Goal: Task Accomplishment & Management: Use online tool/utility

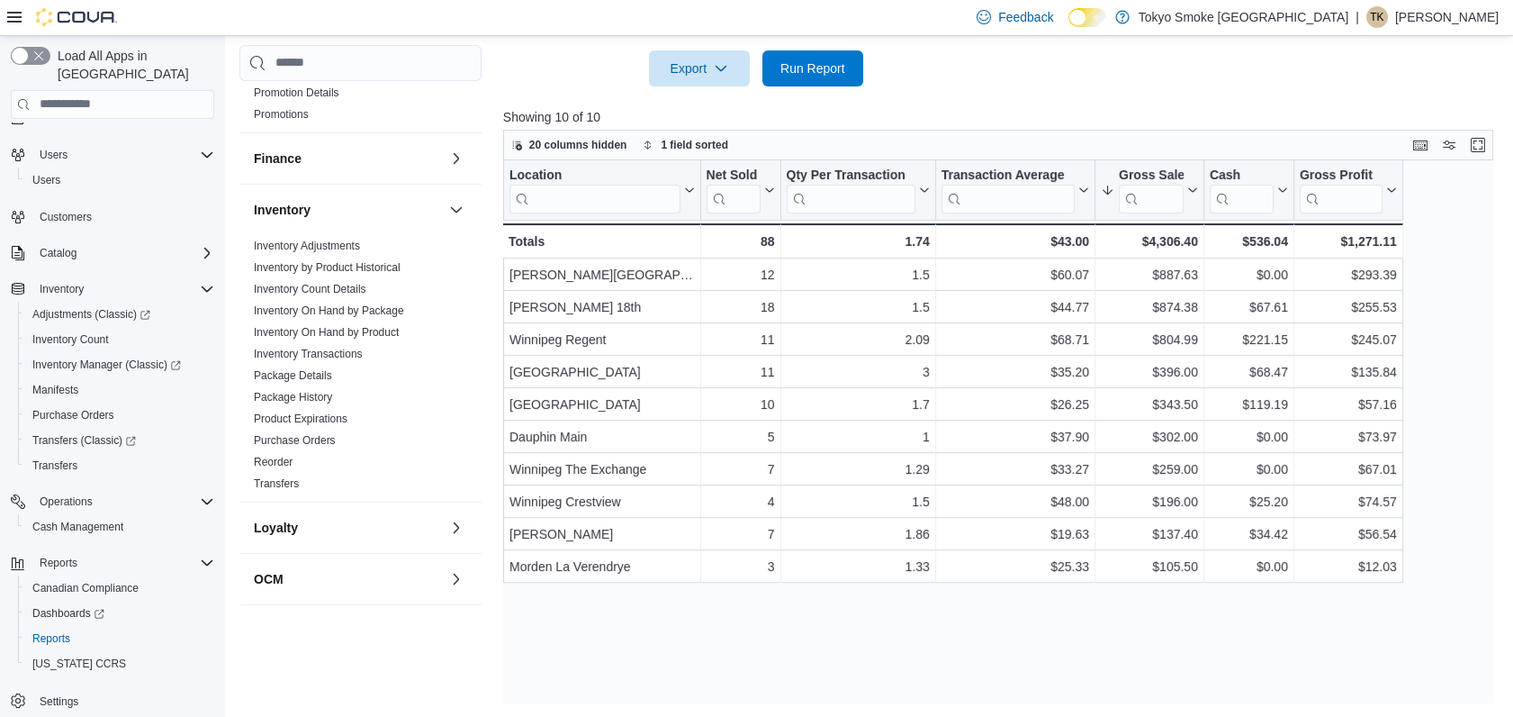
scroll to position [273, 0]
click at [363, 333] on link "Inventory On Hand by Product" at bounding box center [326, 335] width 145 height 13
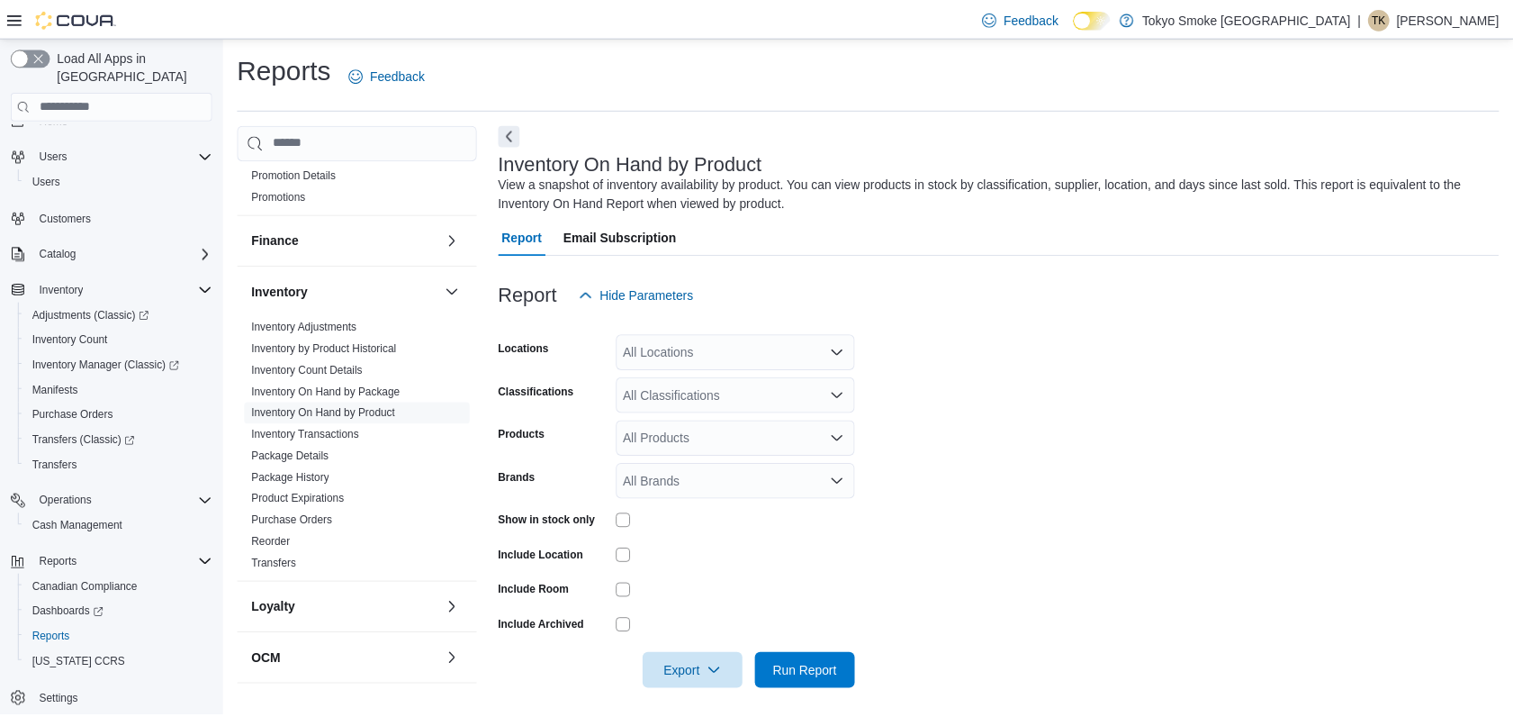
scroll to position [10, 0]
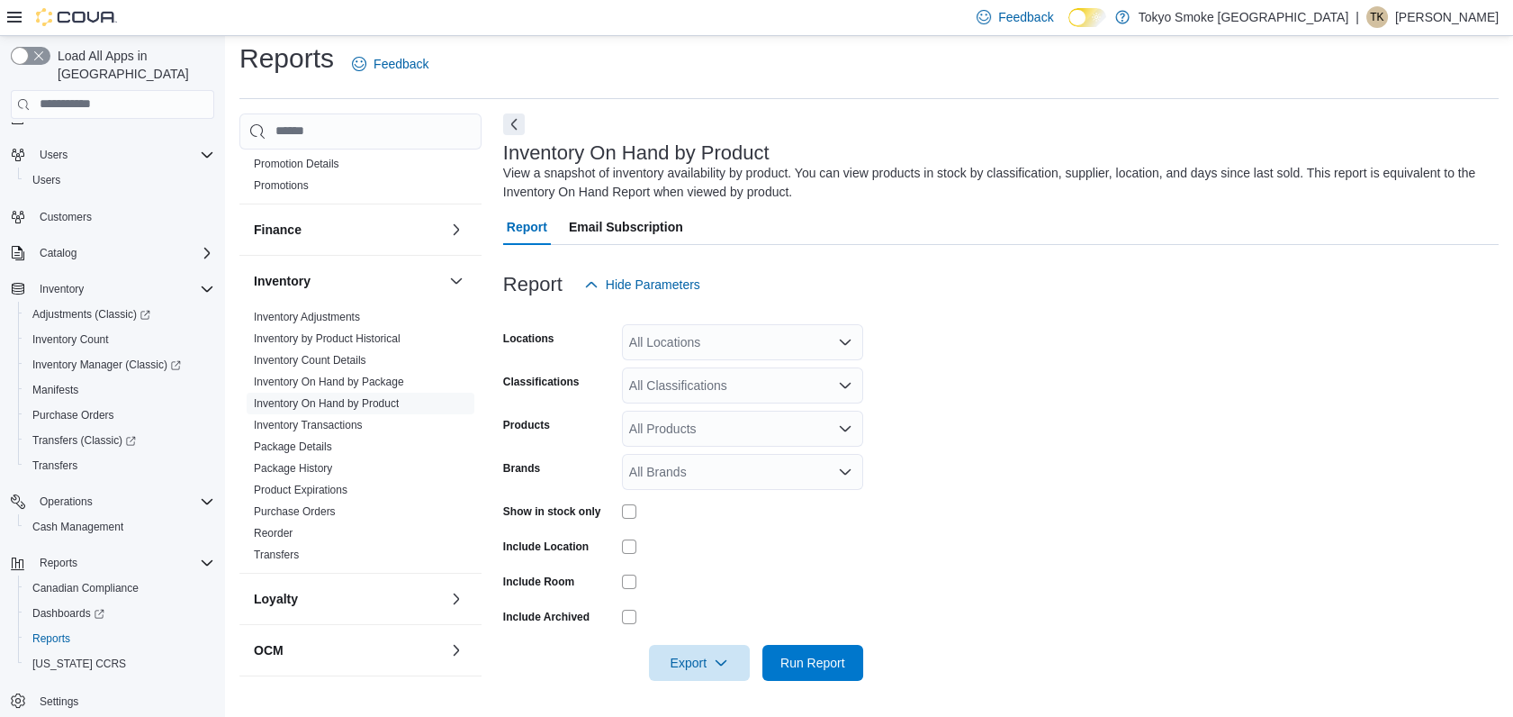
click at [673, 337] on div "All Locations" at bounding box center [742, 342] width 241 height 36
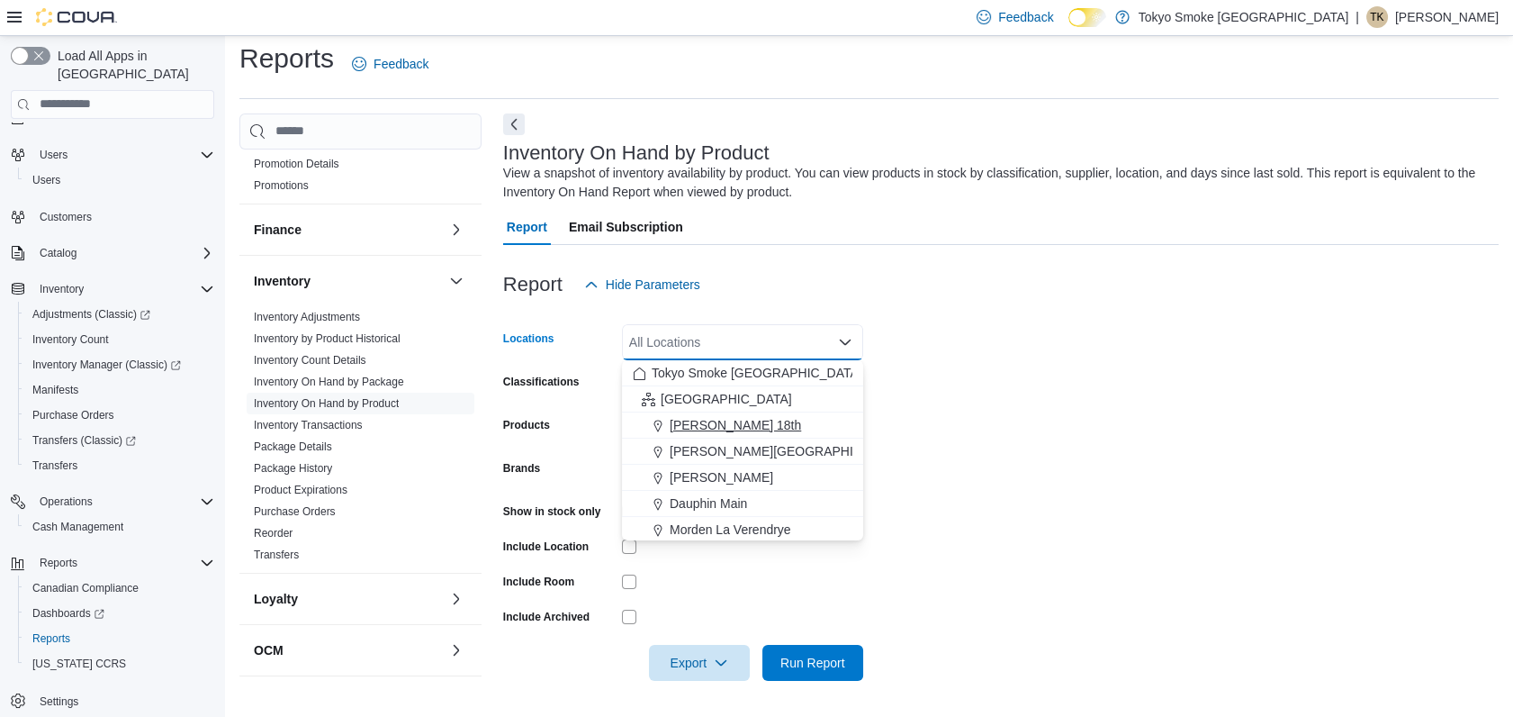
click at [690, 416] on span "[PERSON_NAME] 18th" at bounding box center [735, 425] width 131 height 18
click at [1034, 395] on form "Locations [PERSON_NAME] 18th Combo box. Selected. [PERSON_NAME] 18th. Press Bac…" at bounding box center [1001, 491] width 996 height 378
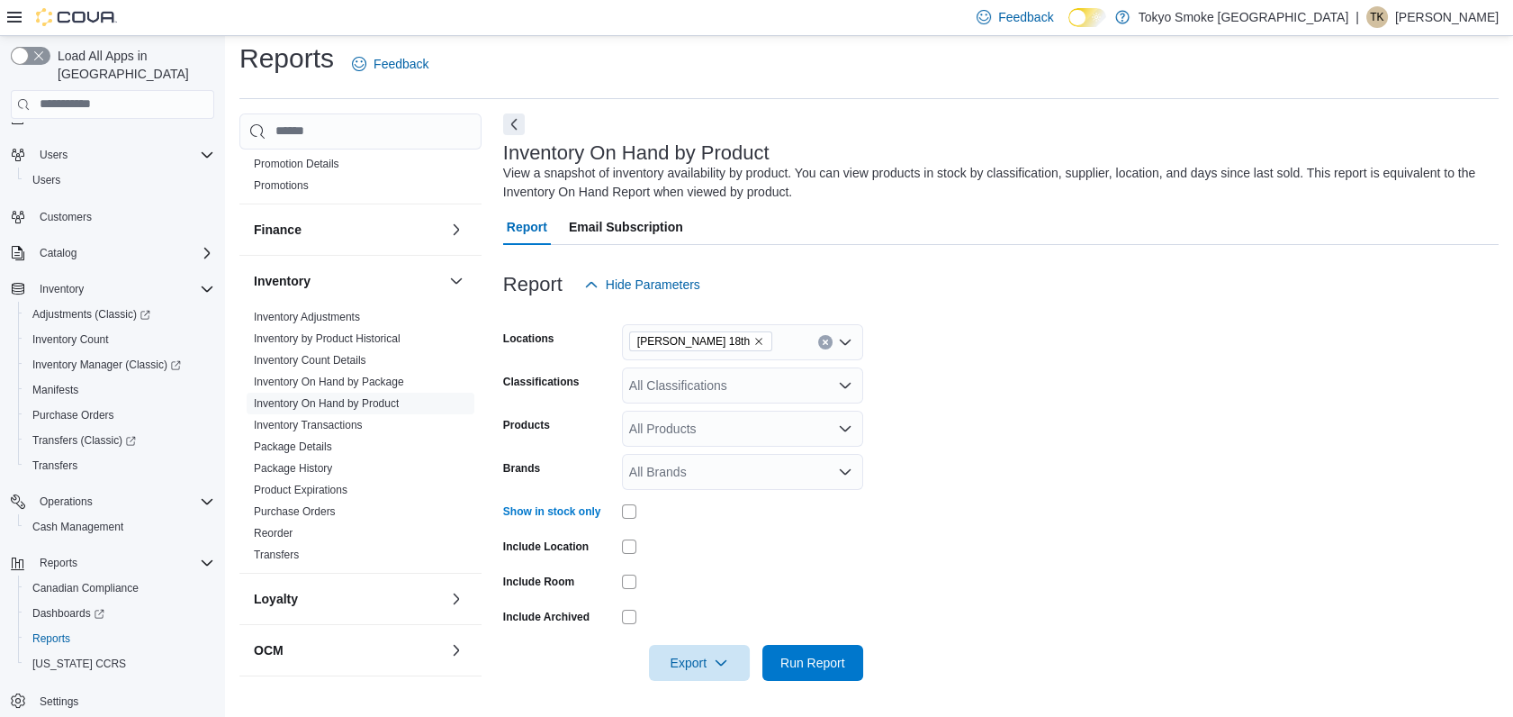
click at [661, 431] on div "All Products" at bounding box center [742, 429] width 241 height 36
click at [1009, 399] on form "Locations [PERSON_NAME] 18th Classifications All Classifications Products All P…" at bounding box center [1001, 491] width 996 height 378
click at [690, 480] on div "All Brands" at bounding box center [742, 472] width 241 height 36
type input "********"
click at [677, 500] on span "Back Forty" at bounding box center [743, 502] width 220 height 18
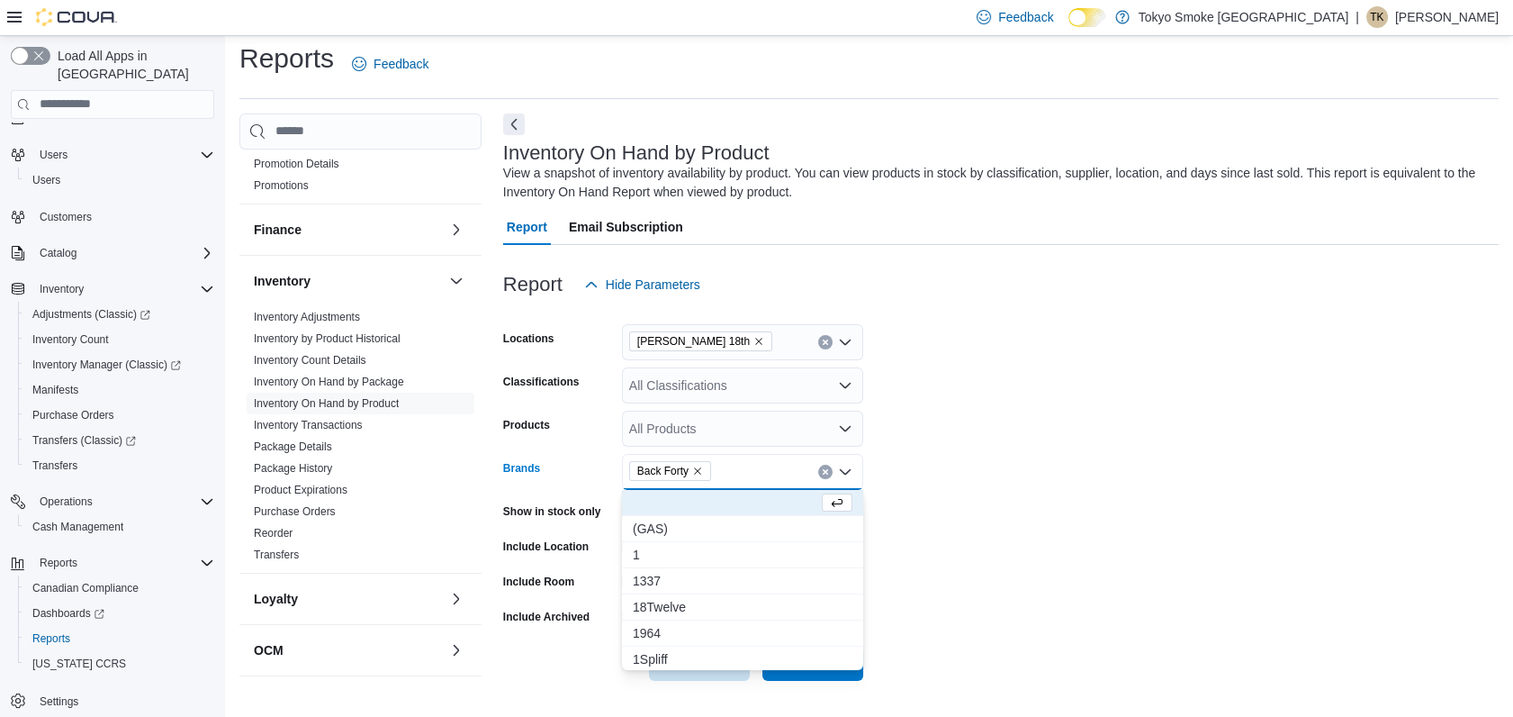
click at [1106, 508] on form "Locations [PERSON_NAME] 18th Classifications All Classifications Products All P…" at bounding box center [1001, 491] width 996 height 378
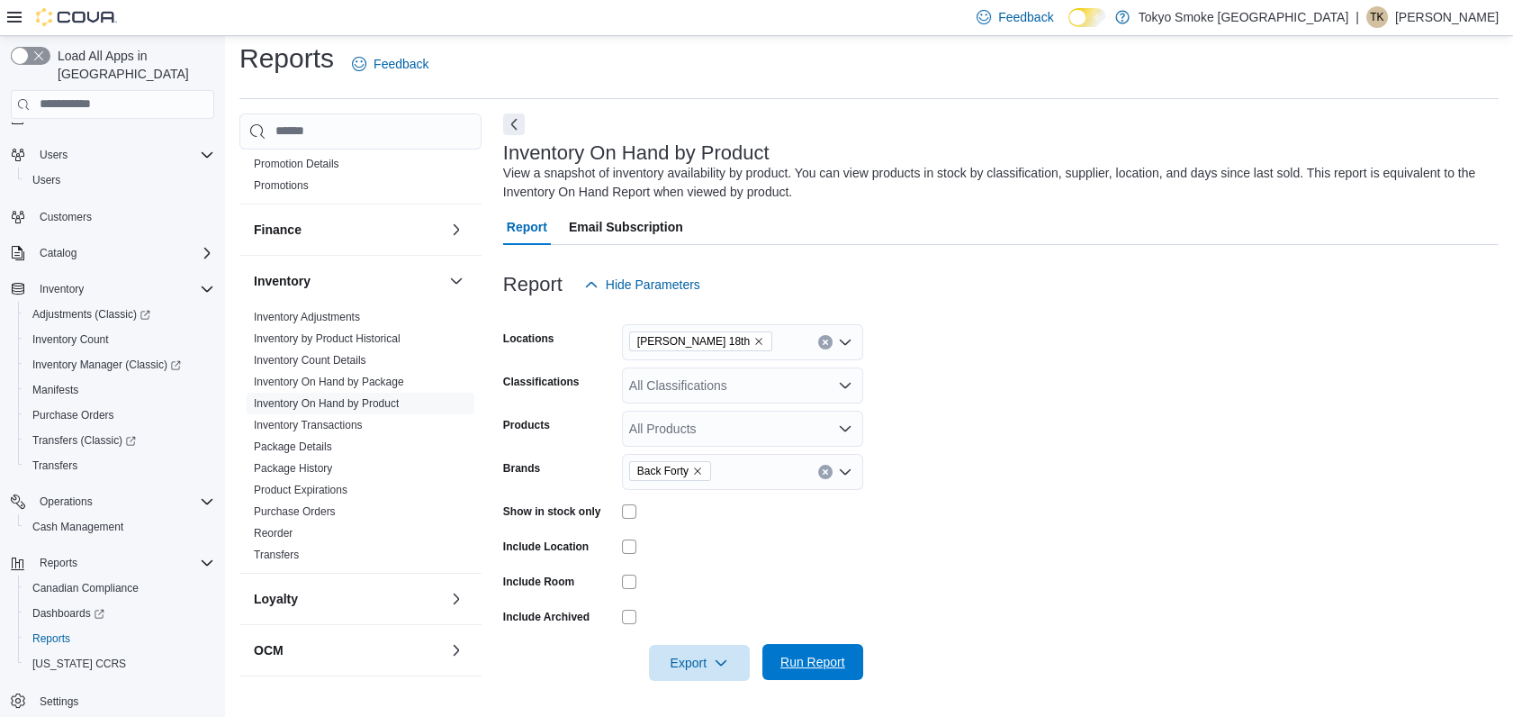
click at [837, 651] on span "Run Report" at bounding box center [812, 662] width 79 height 36
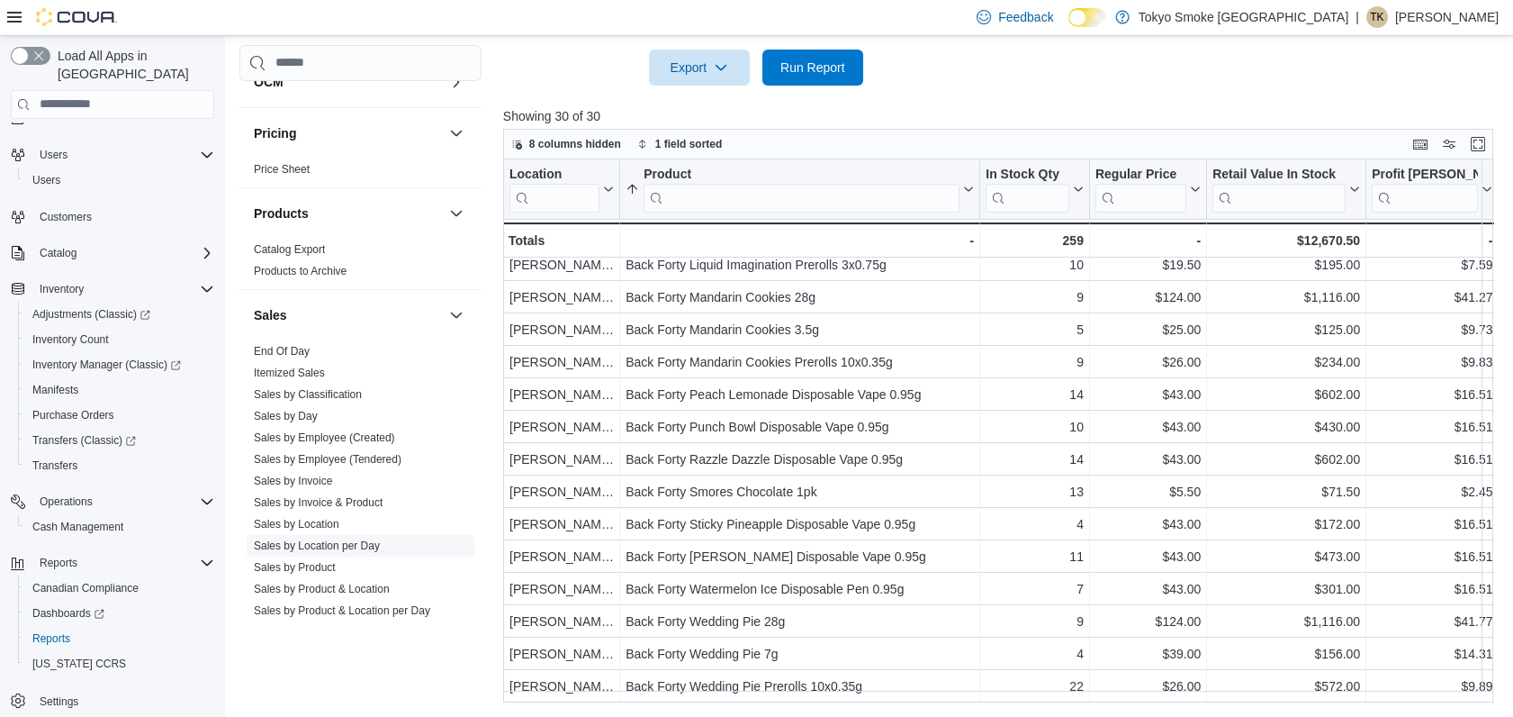
scroll to position [872, 0]
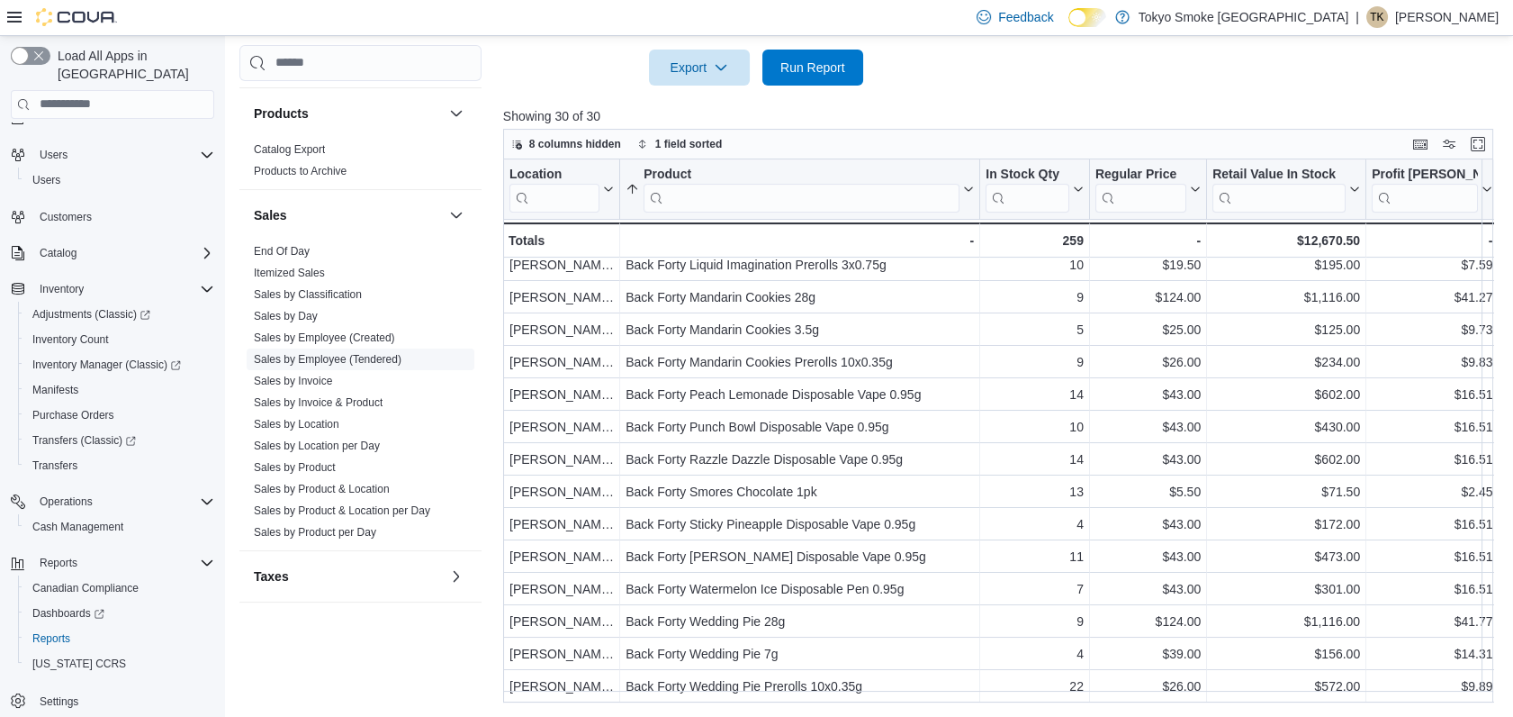
click at [349, 360] on link "Sales by Employee (Tendered)" at bounding box center [328, 359] width 148 height 13
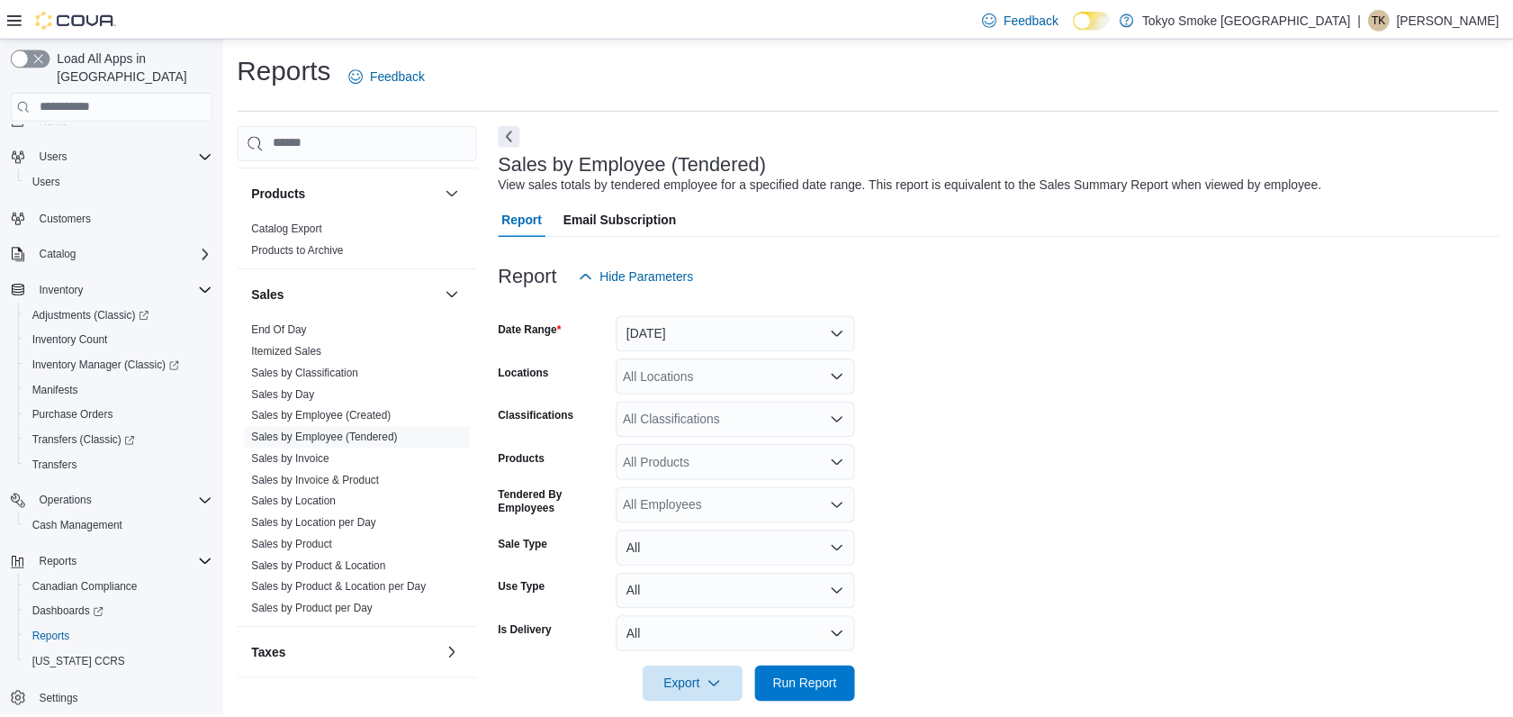
scroll to position [23, 0]
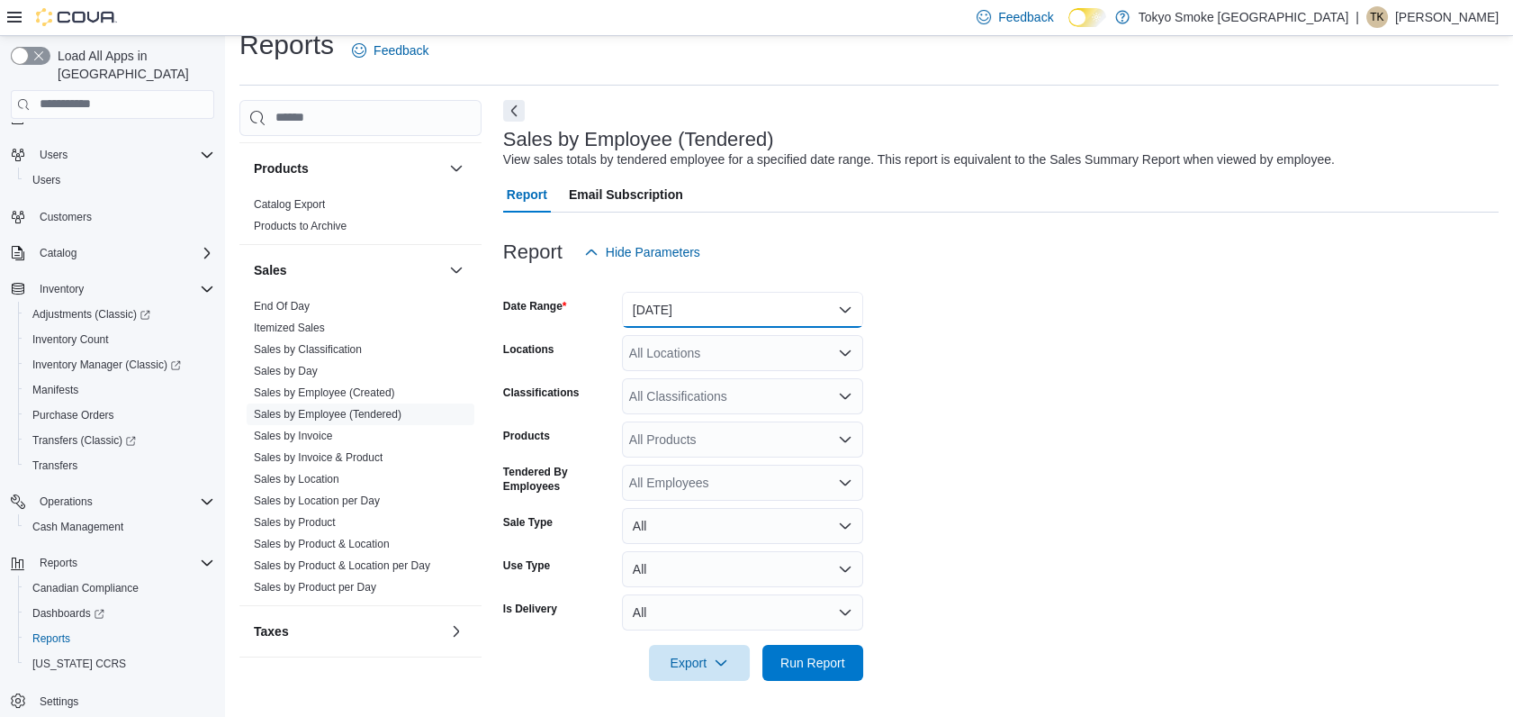
click at [698, 295] on button "[DATE]" at bounding box center [742, 310] width 241 height 36
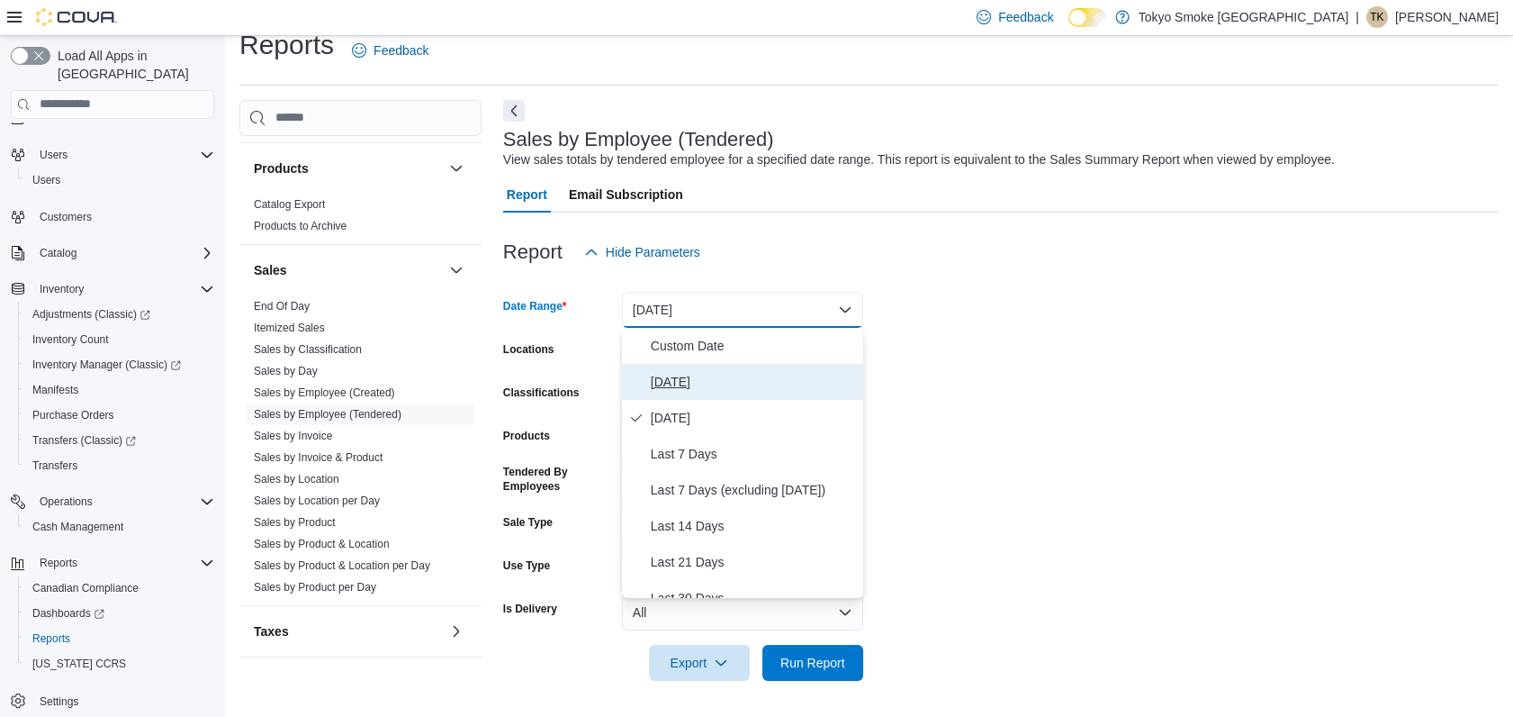
click at [658, 380] on span "[DATE]" at bounding box center [753, 382] width 205 height 22
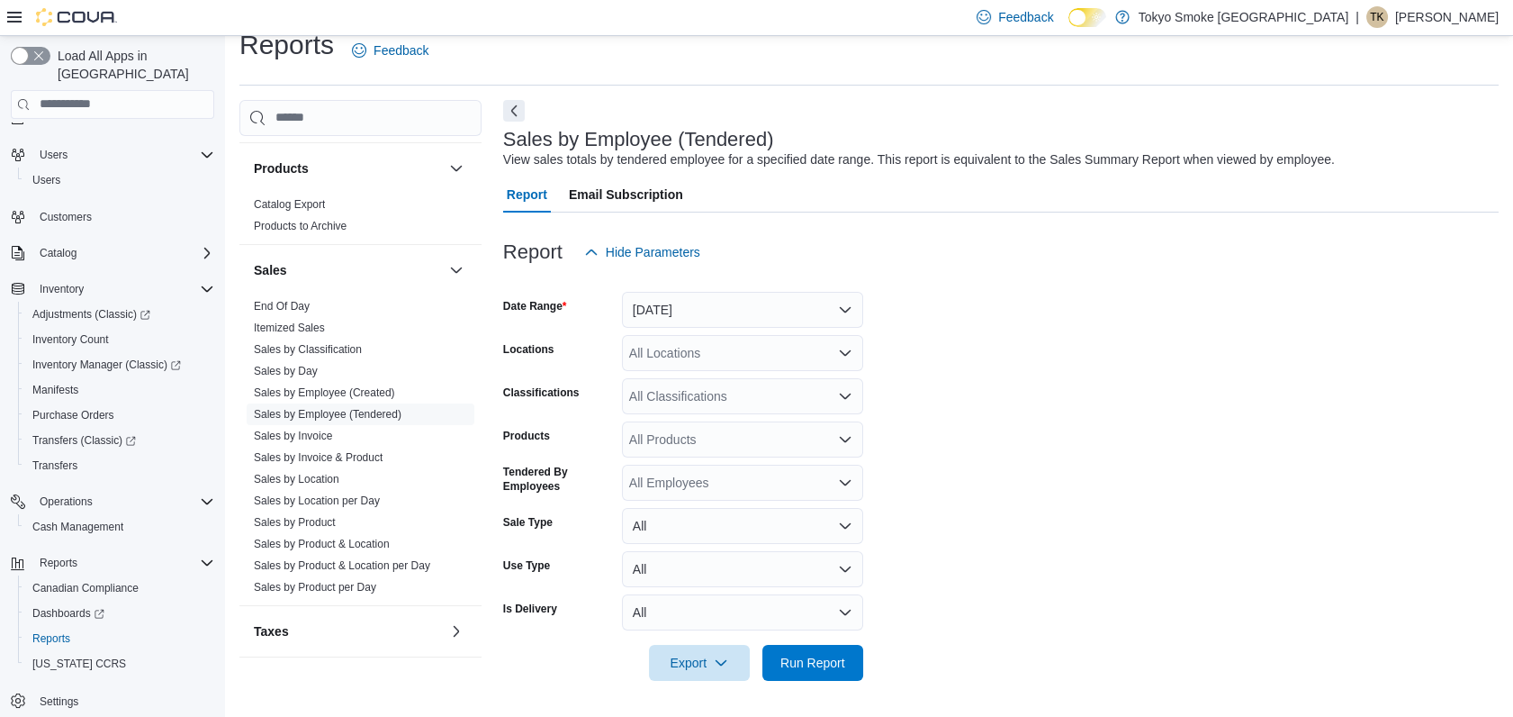
click at [666, 349] on div "All Locations" at bounding box center [742, 353] width 241 height 36
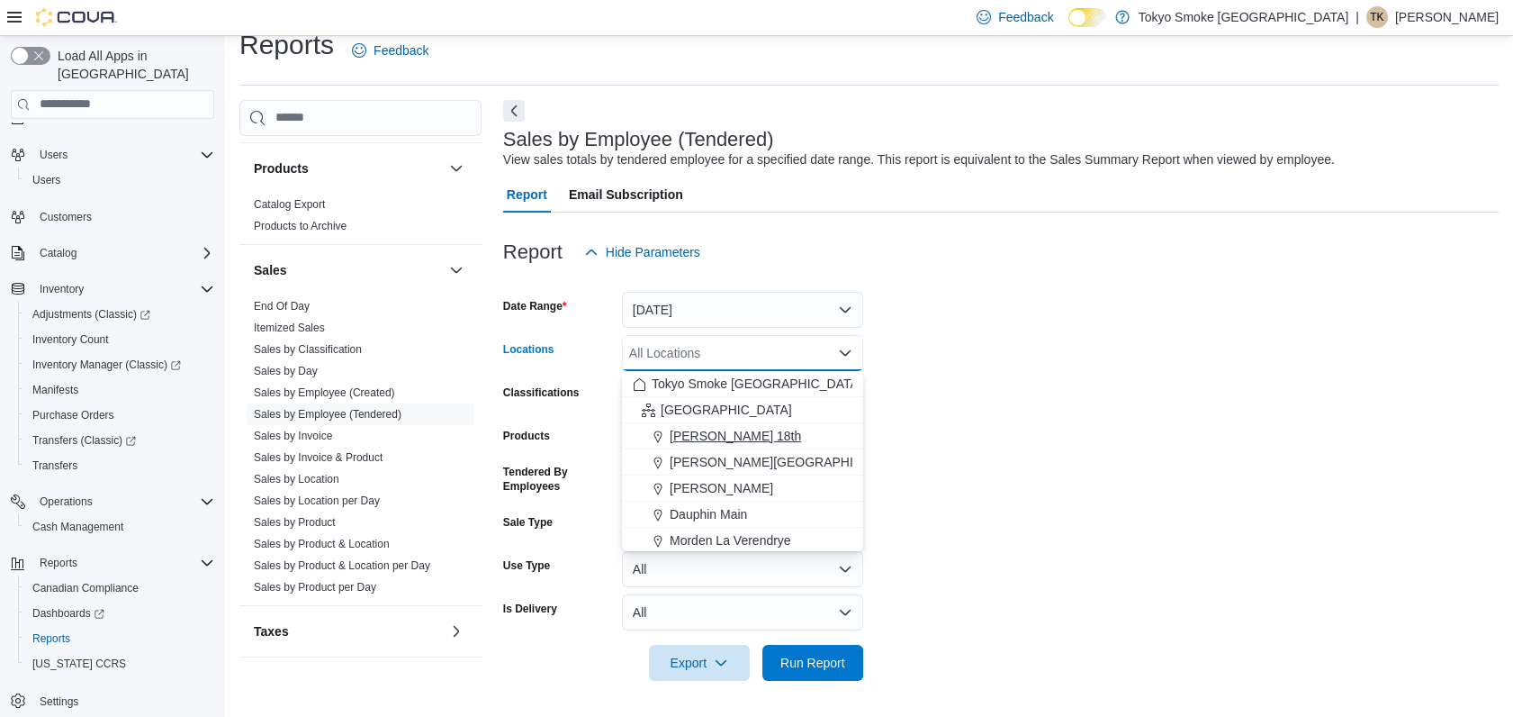
click at [688, 432] on span "[PERSON_NAME] 18th" at bounding box center [735, 436] width 131 height 18
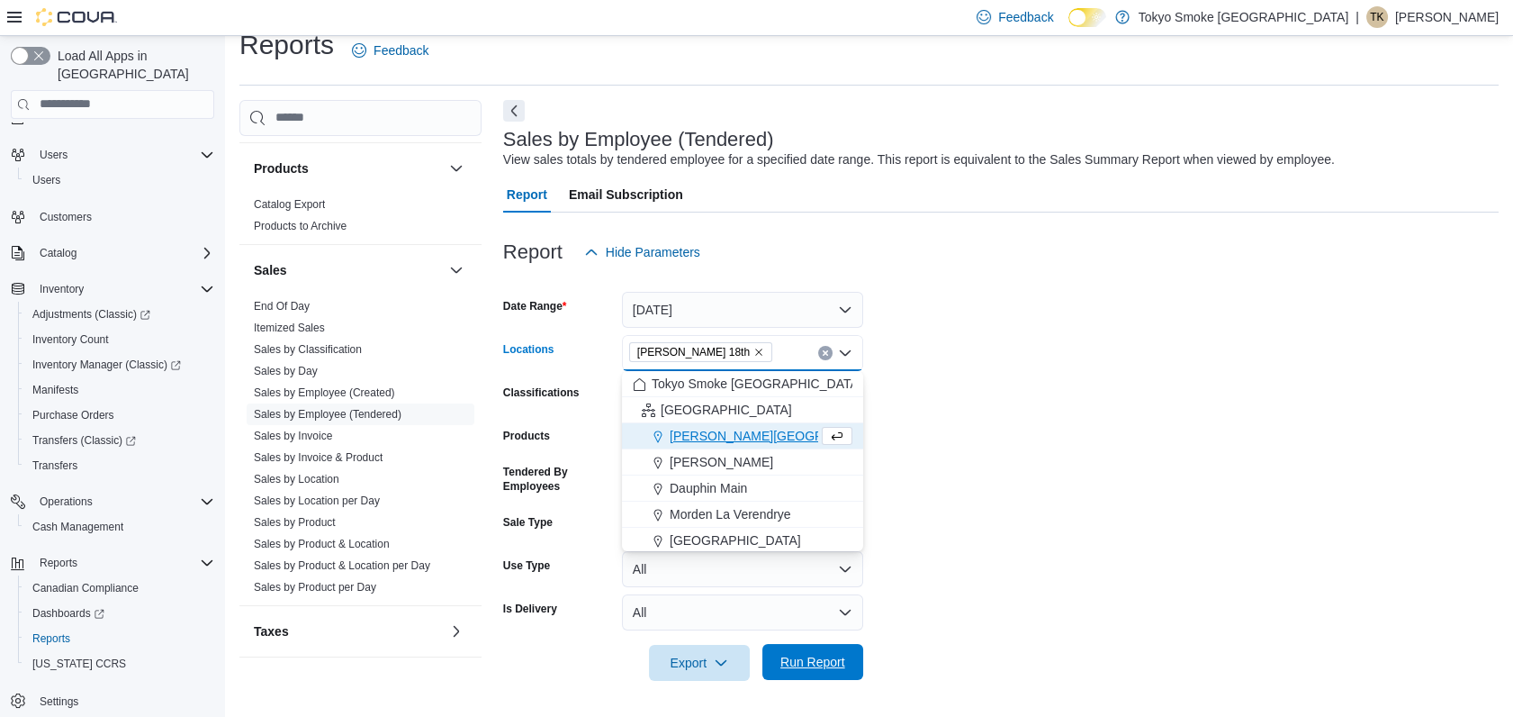
click at [809, 662] on span "Run Report" at bounding box center [813, 662] width 65 height 18
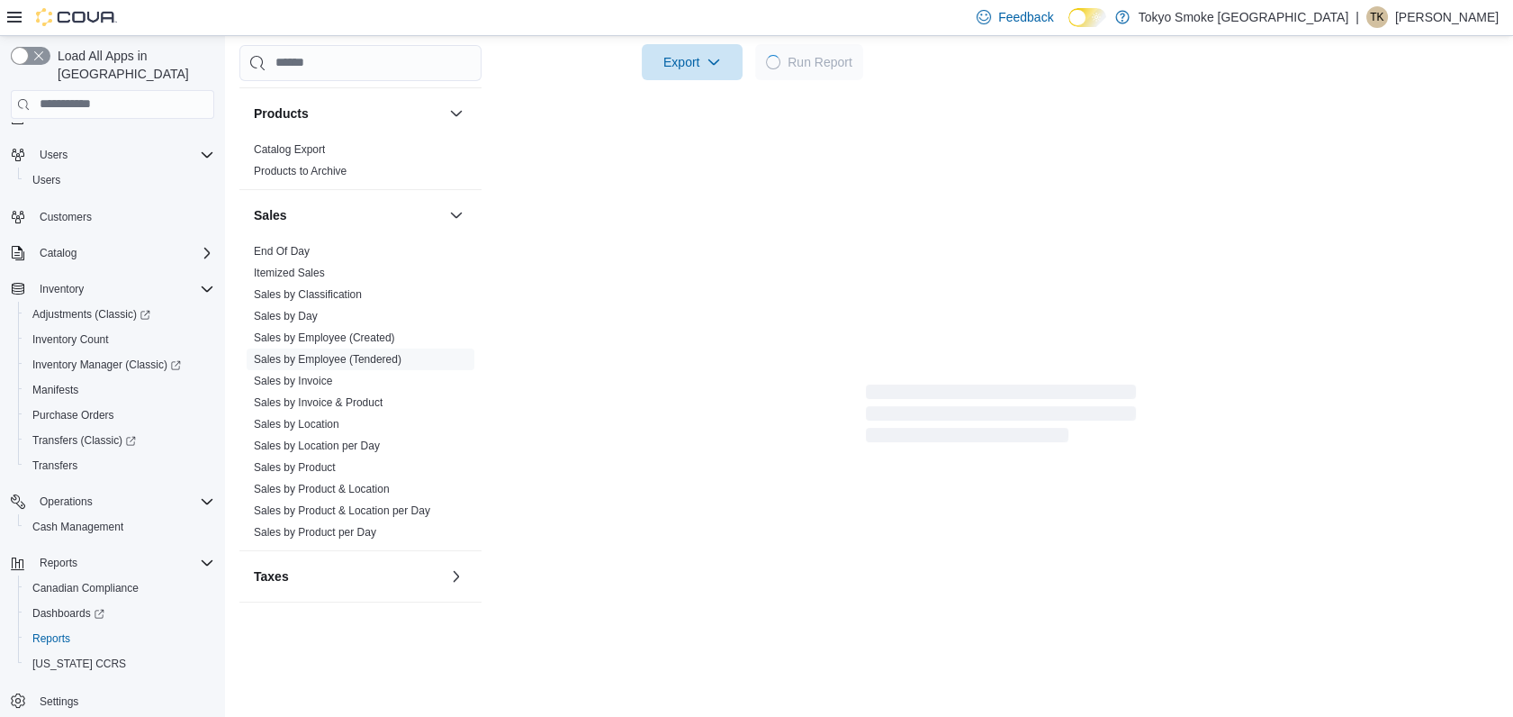
scroll to position [618, 0]
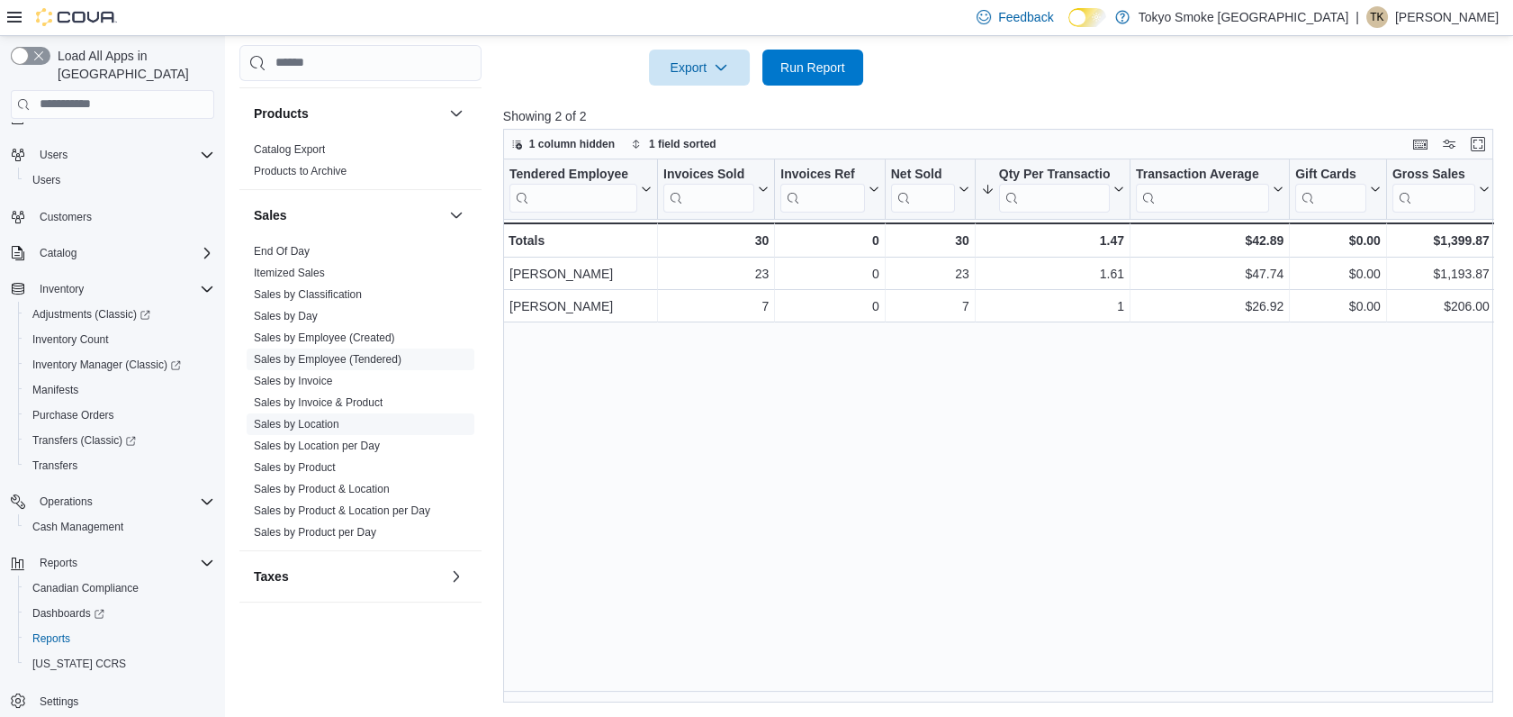
click at [306, 419] on link "Sales by Location" at bounding box center [297, 424] width 86 height 13
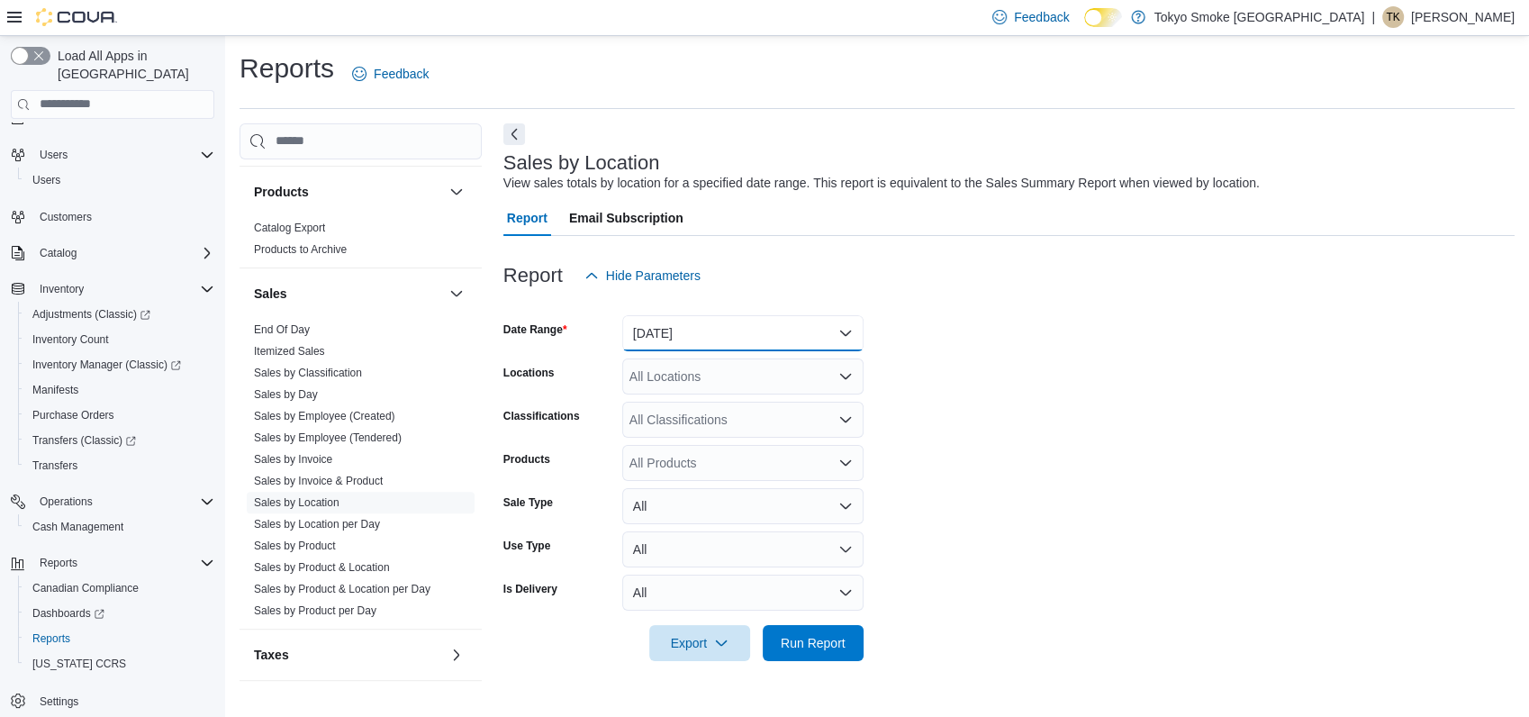
click at [728, 328] on button "[DATE]" at bounding box center [742, 333] width 241 height 36
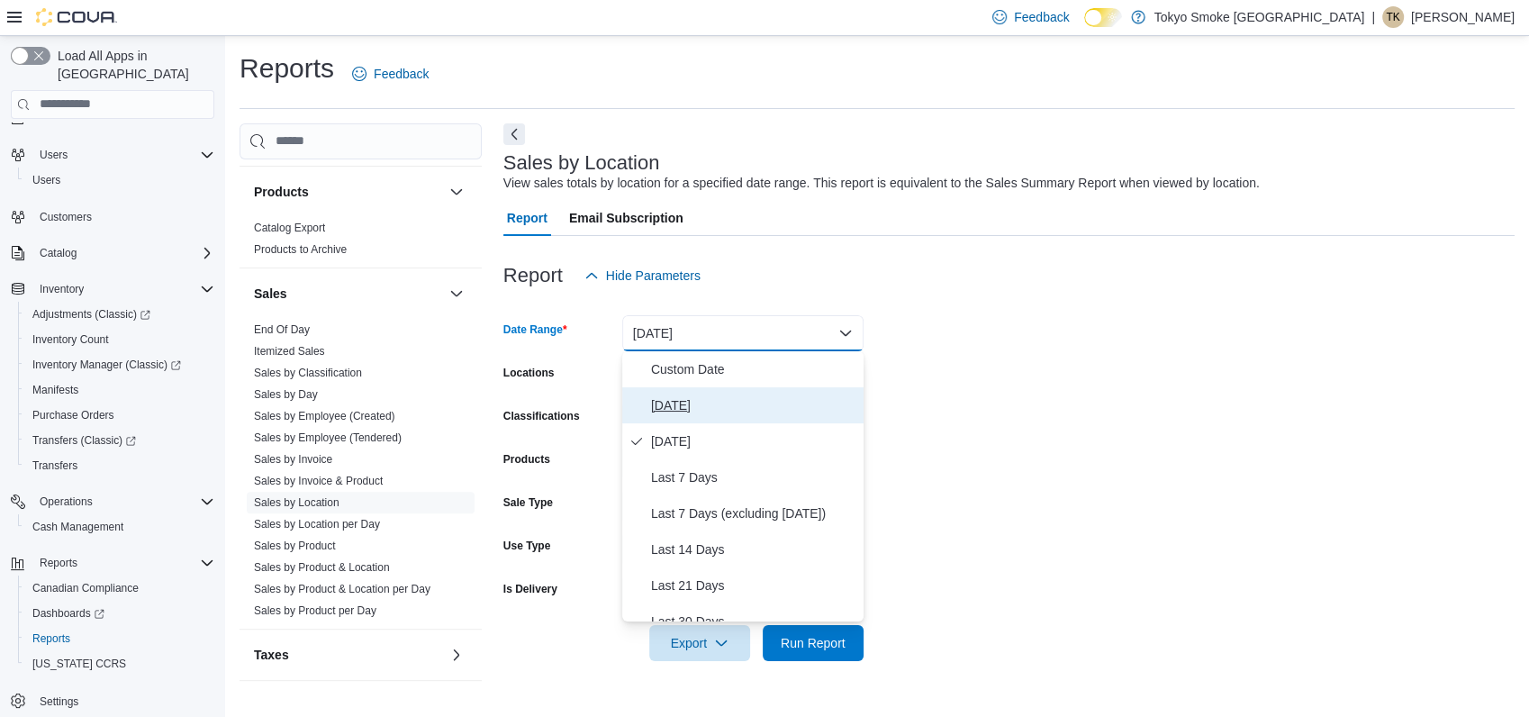
click at [667, 405] on span "[DATE]" at bounding box center [753, 405] width 205 height 22
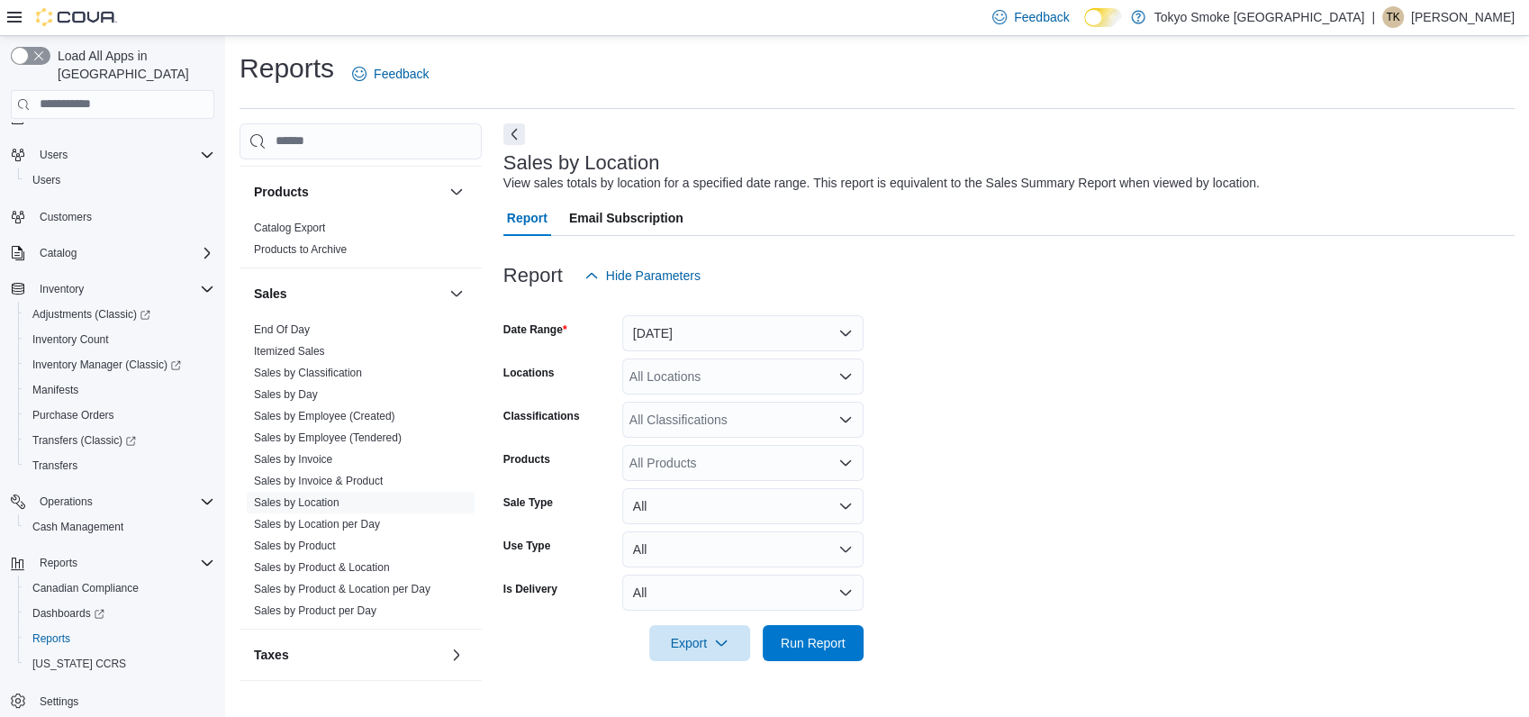
click at [684, 365] on div "All Locations" at bounding box center [742, 376] width 241 height 36
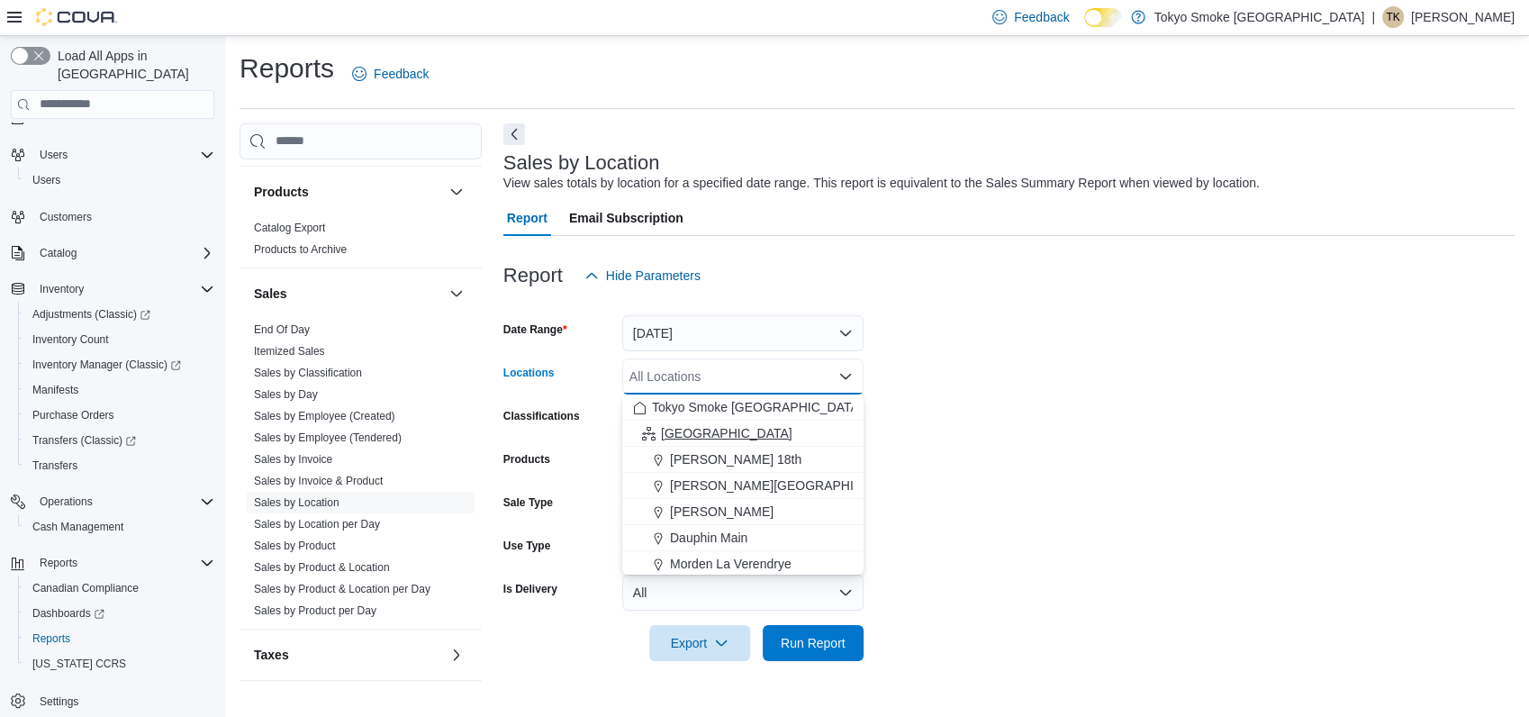
click at [691, 432] on span "[GEOGRAPHIC_DATA]" at bounding box center [726, 433] width 131 height 18
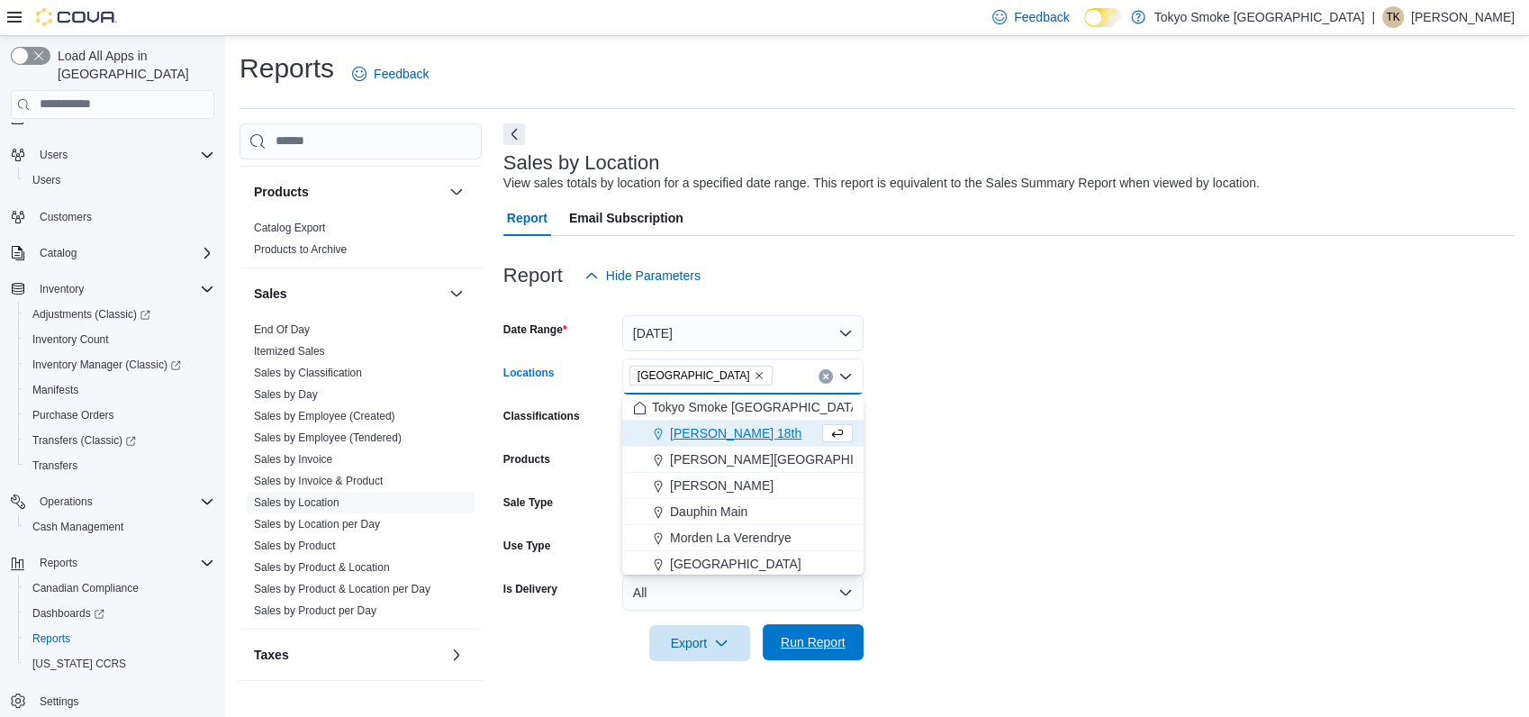
click at [817, 637] on span "Run Report" at bounding box center [813, 642] width 65 height 18
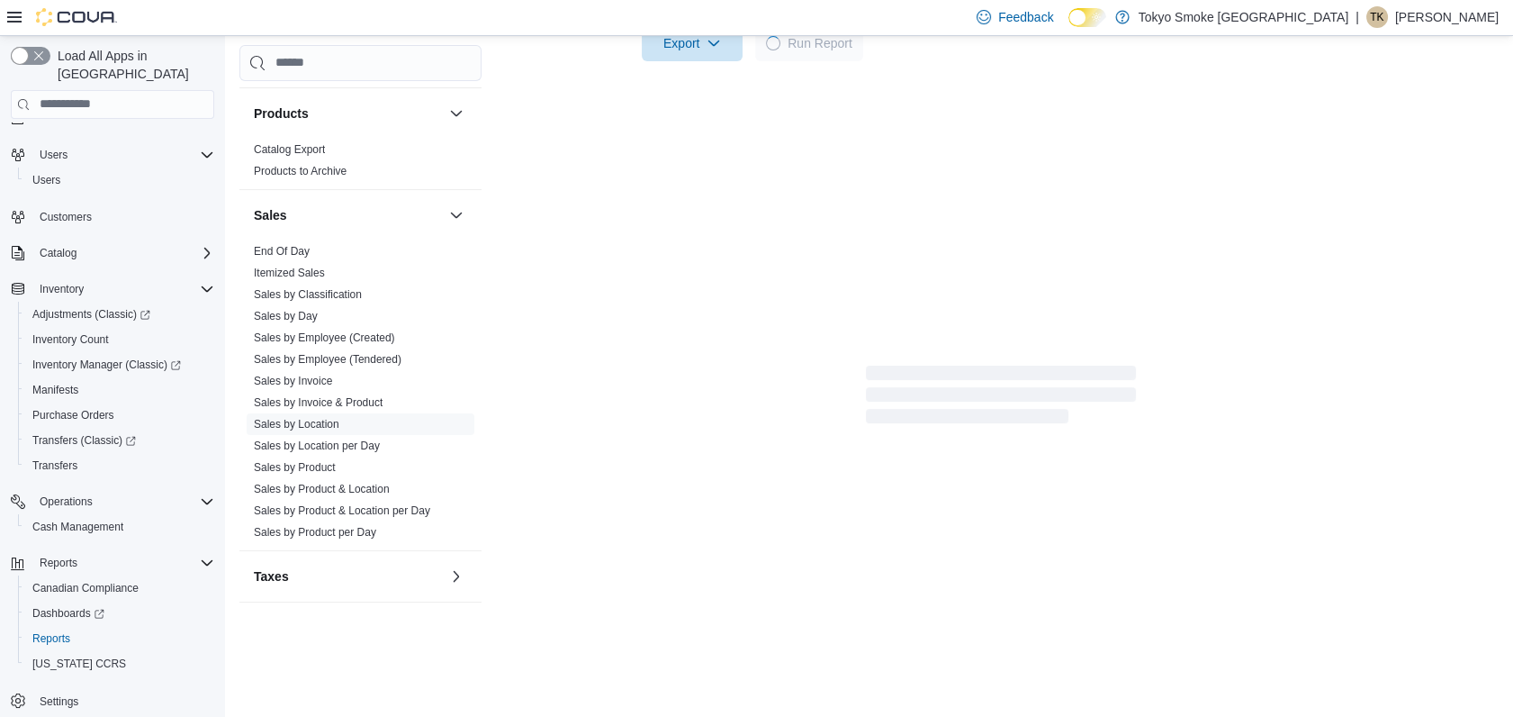
scroll to position [575, 0]
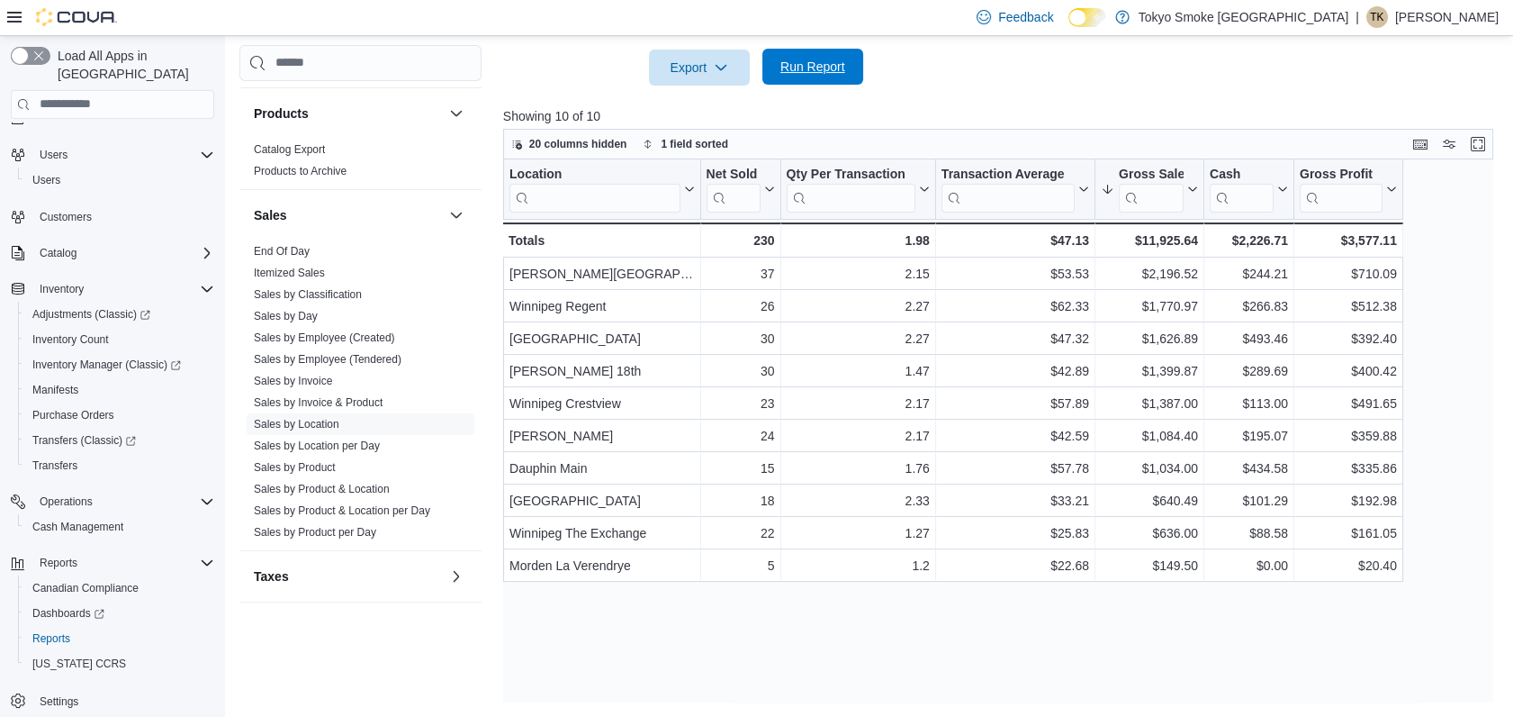
click at [823, 62] on span "Run Report" at bounding box center [813, 67] width 65 height 18
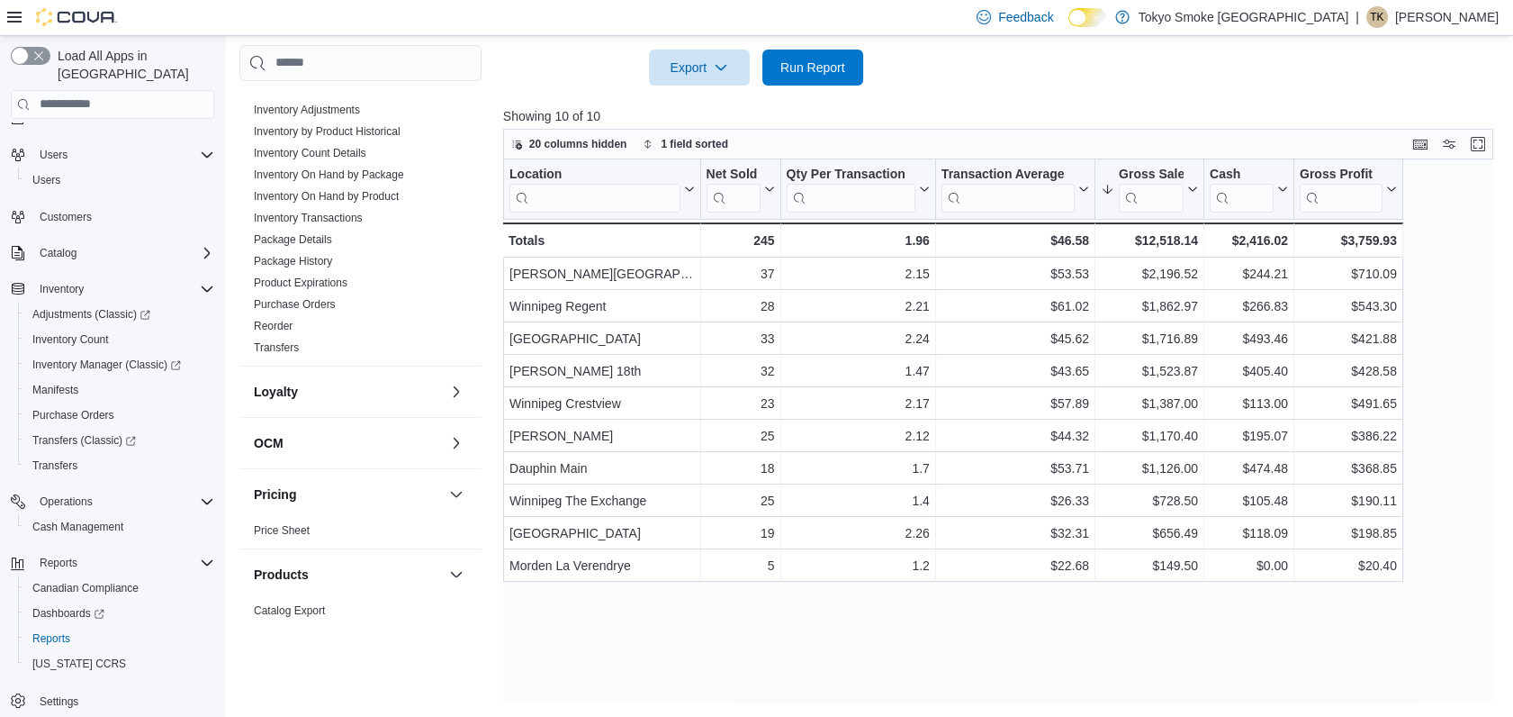
scroll to position [373, 0]
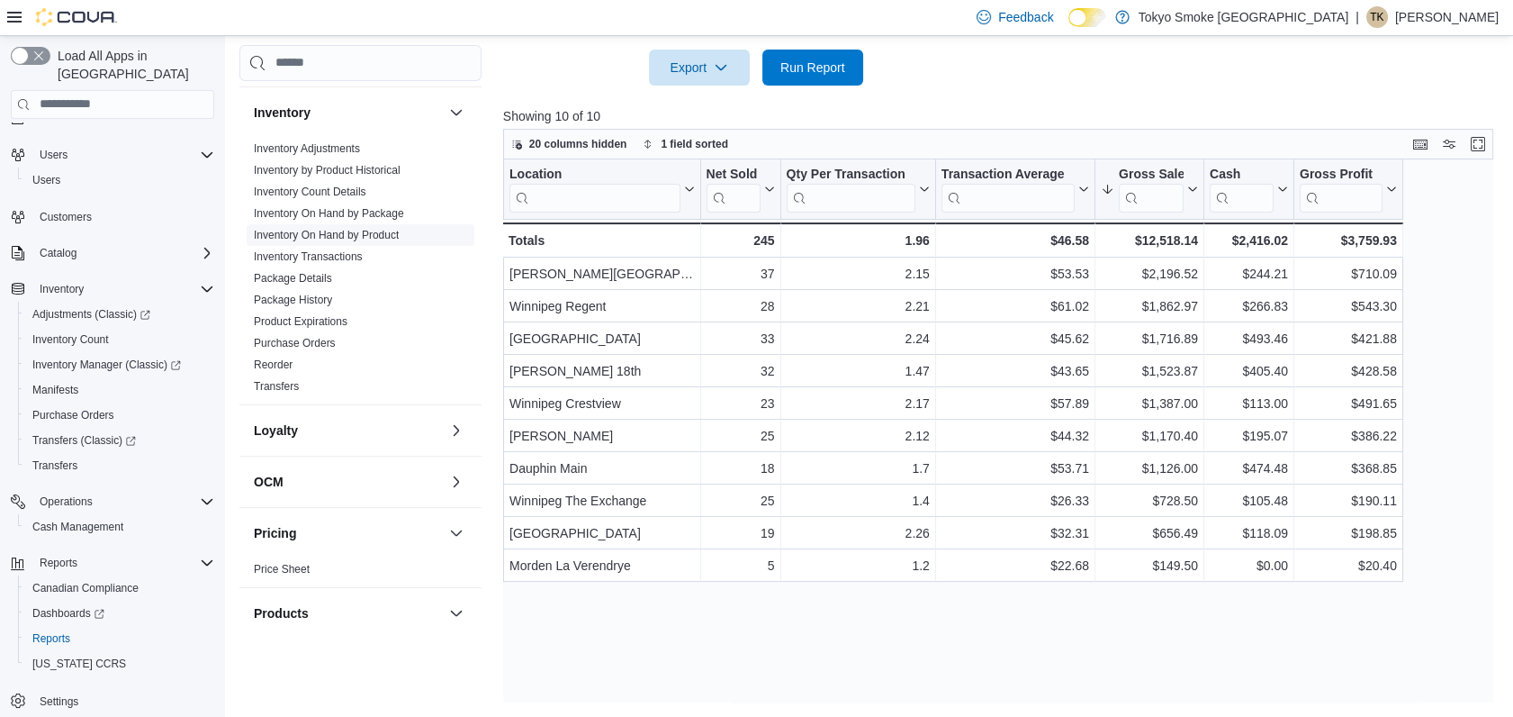
click at [378, 231] on link "Inventory On Hand by Product" at bounding box center [326, 235] width 145 height 13
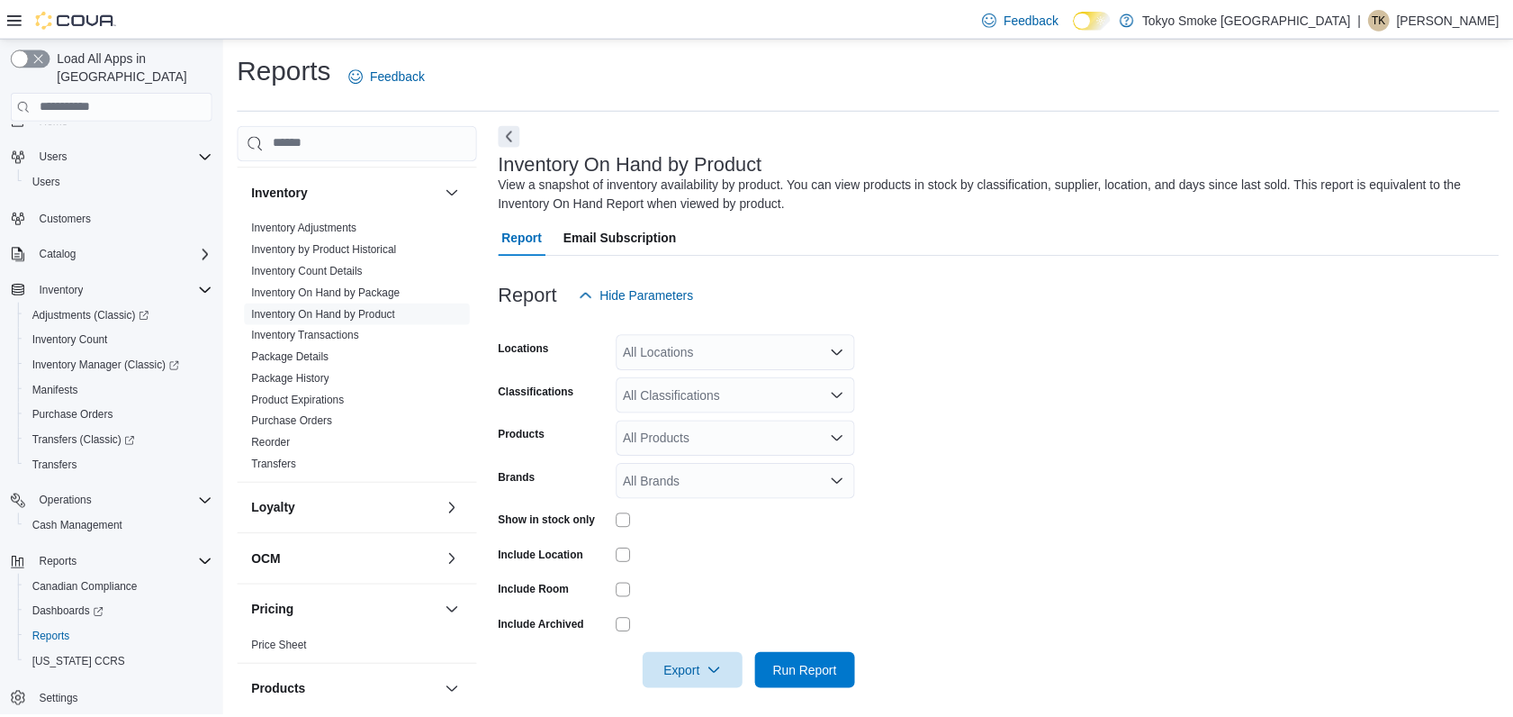
scroll to position [10, 0]
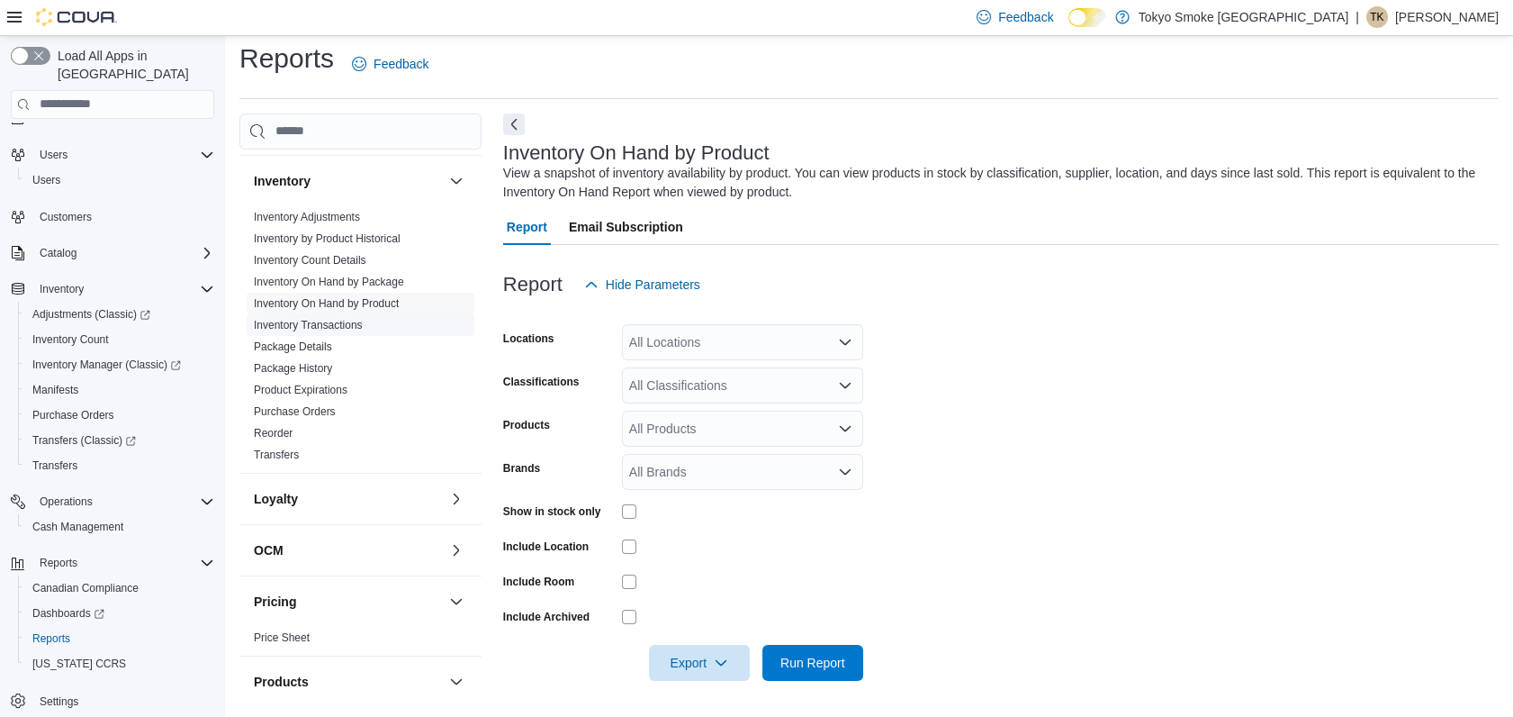
click at [324, 320] on link "Inventory Transactions" at bounding box center [308, 325] width 109 height 13
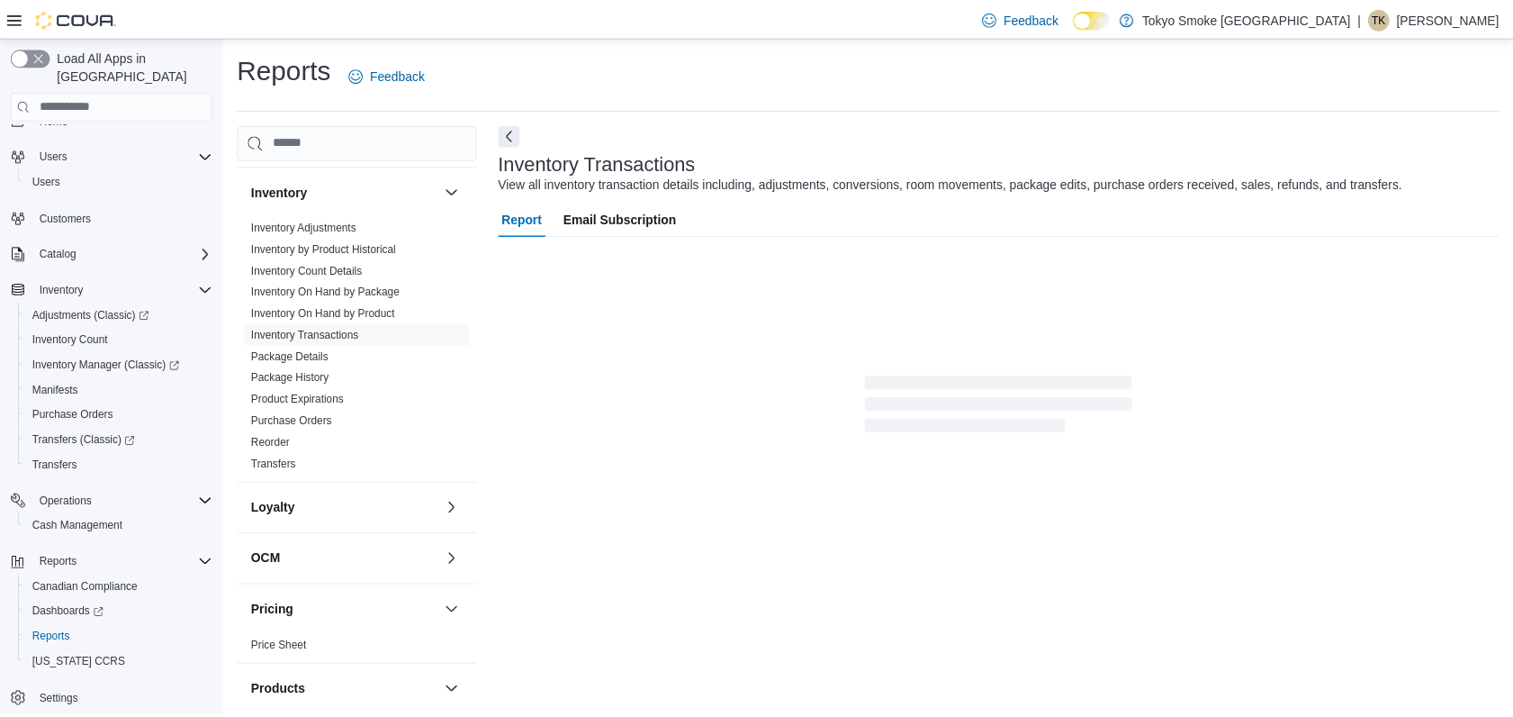
scroll to position [23, 0]
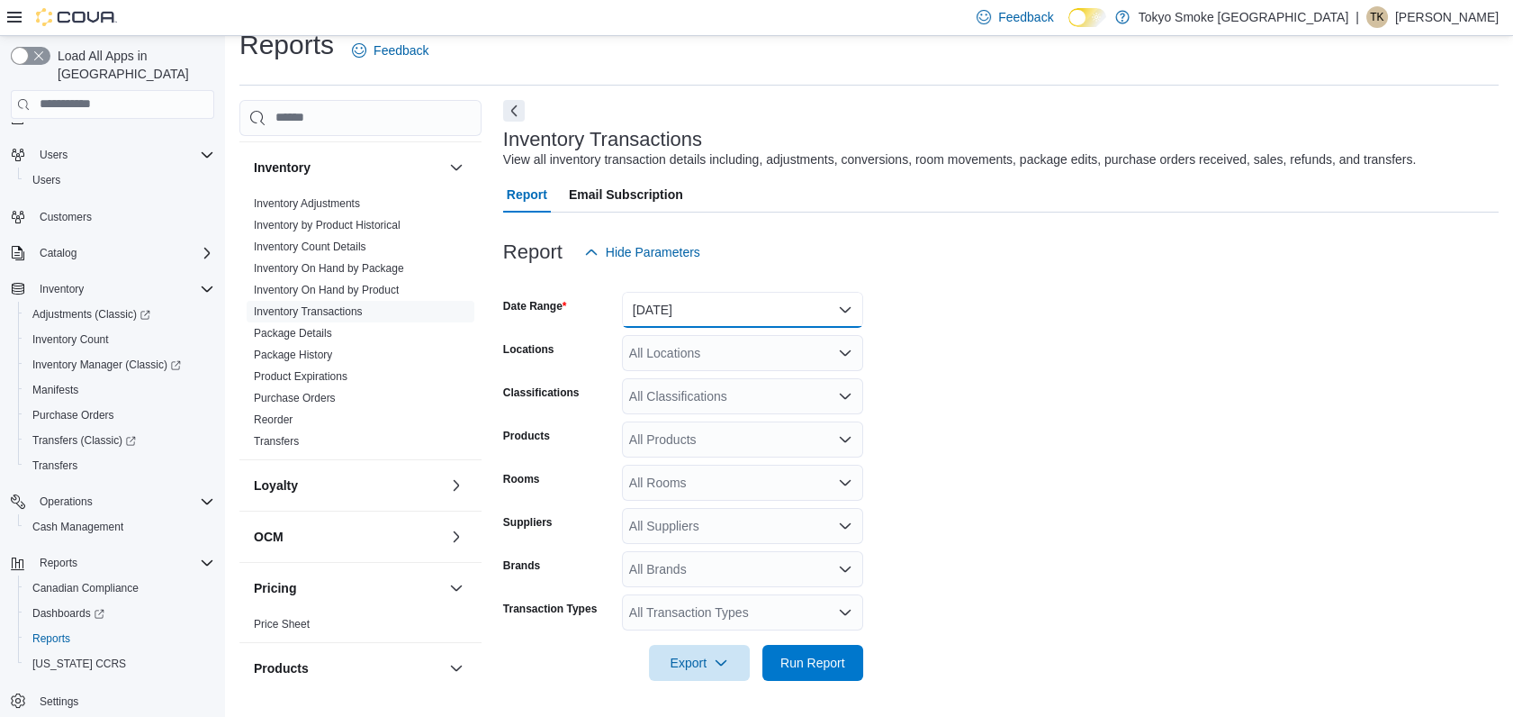
click at [700, 311] on button "[DATE]" at bounding box center [742, 310] width 241 height 36
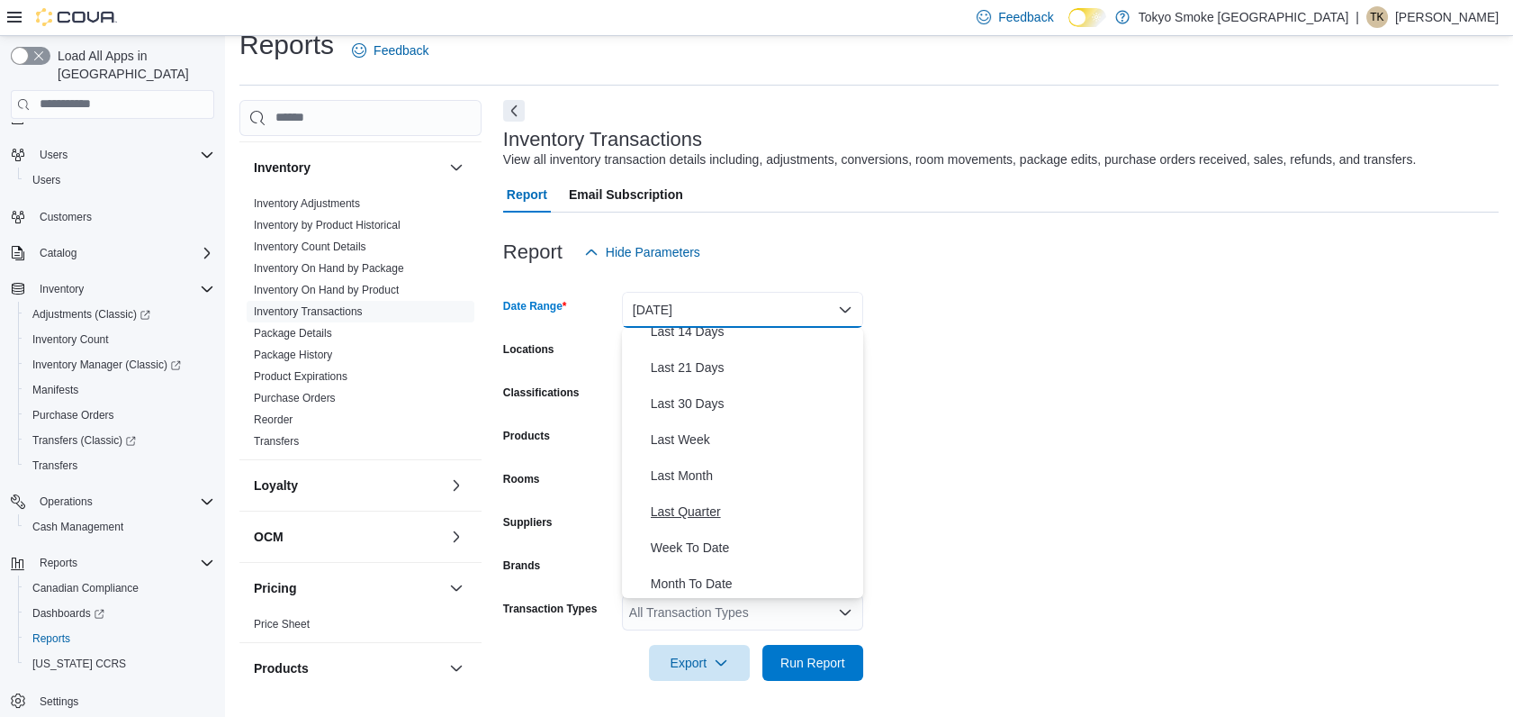
scroll to position [169, 0]
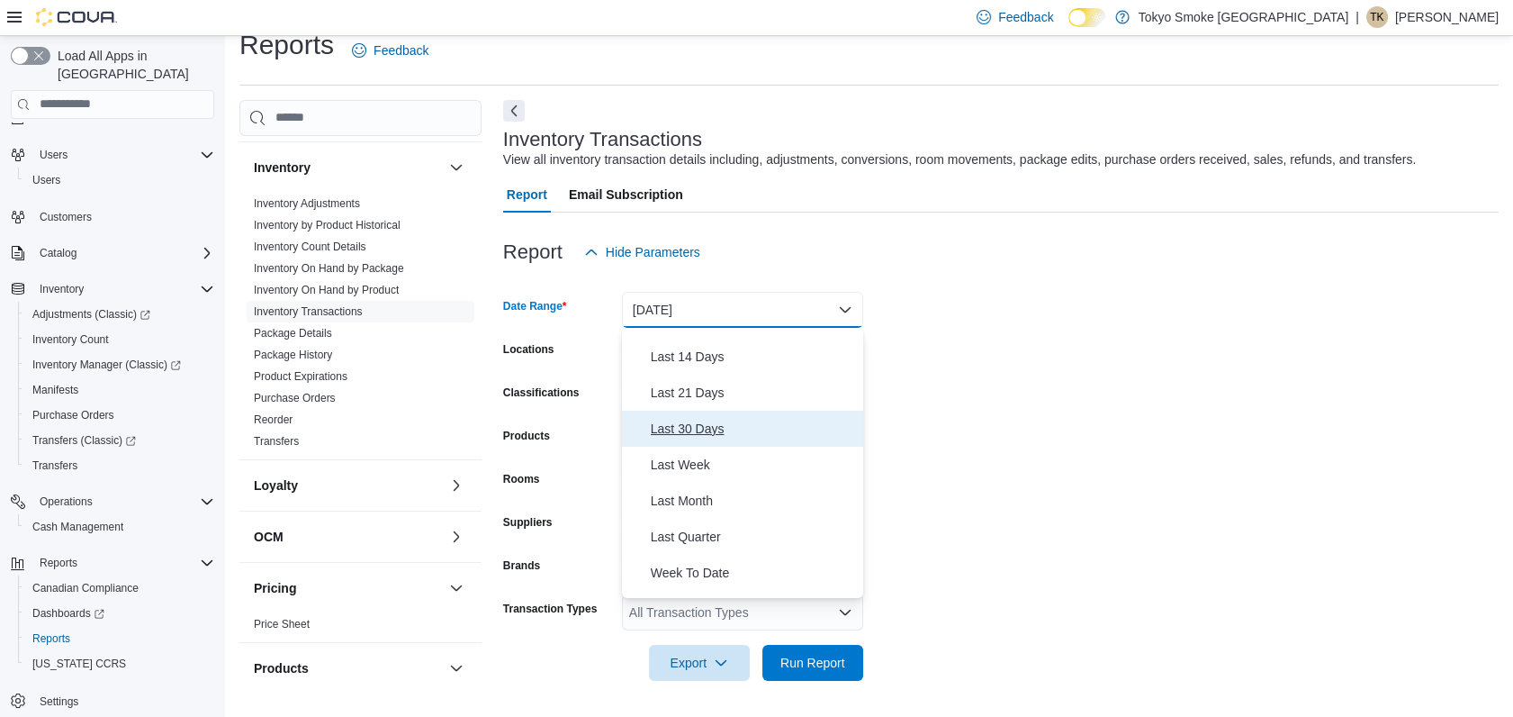
click at [691, 420] on span "Last 30 Days" at bounding box center [753, 429] width 205 height 22
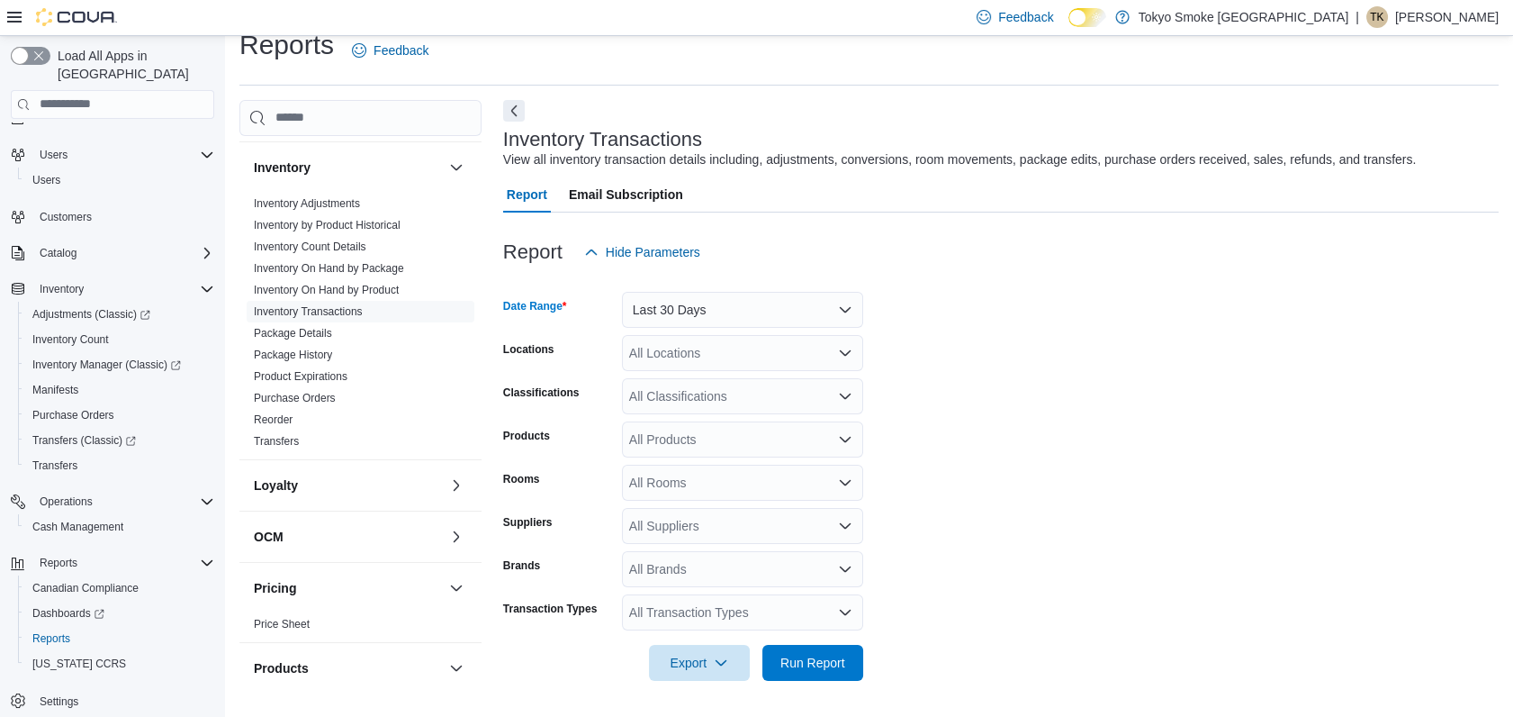
click at [649, 357] on div "All Locations" at bounding box center [742, 353] width 241 height 36
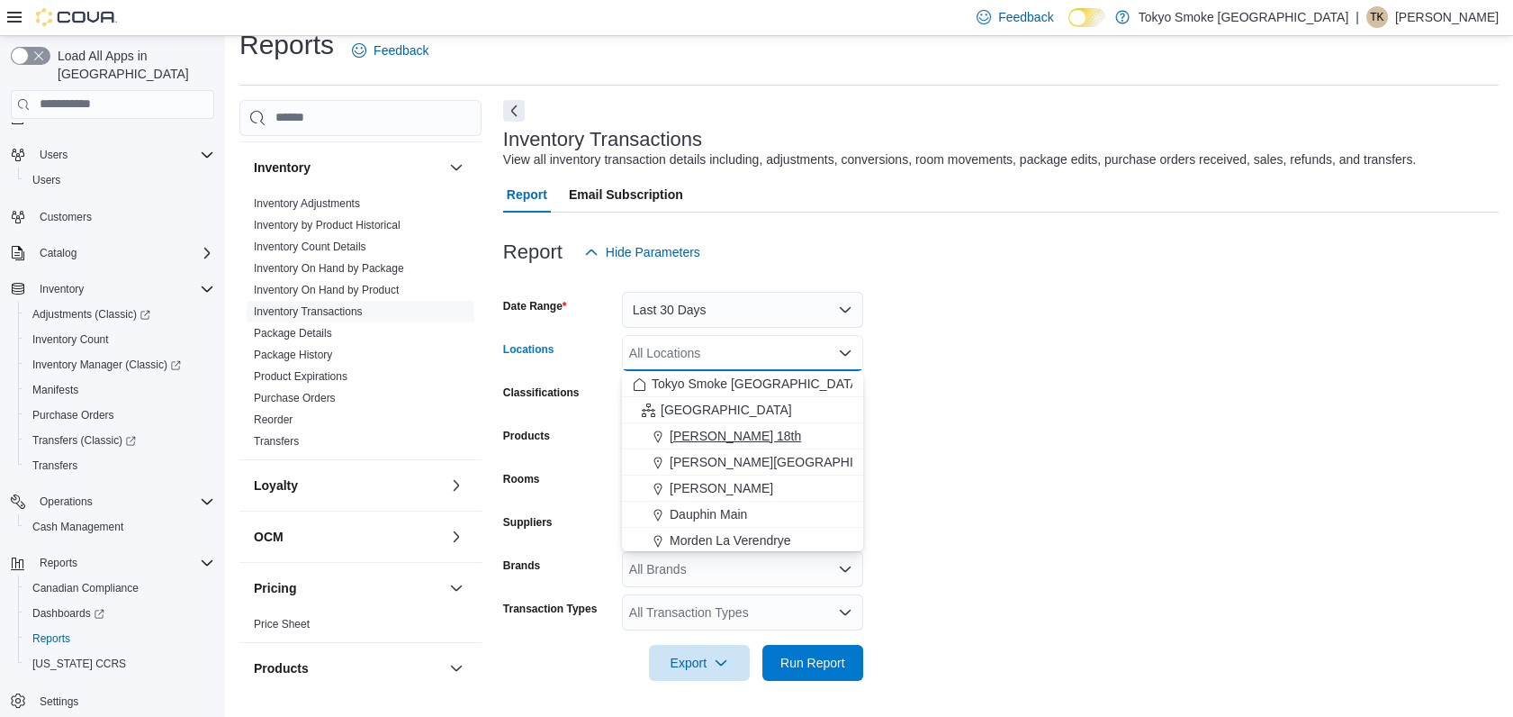
click at [697, 433] on span "[PERSON_NAME] 18th" at bounding box center [735, 436] width 131 height 18
click at [1109, 314] on form "Date Range Last 30 Days Locations [PERSON_NAME] 18th Combo box. Selected. [PERS…" at bounding box center [1001, 475] width 996 height 411
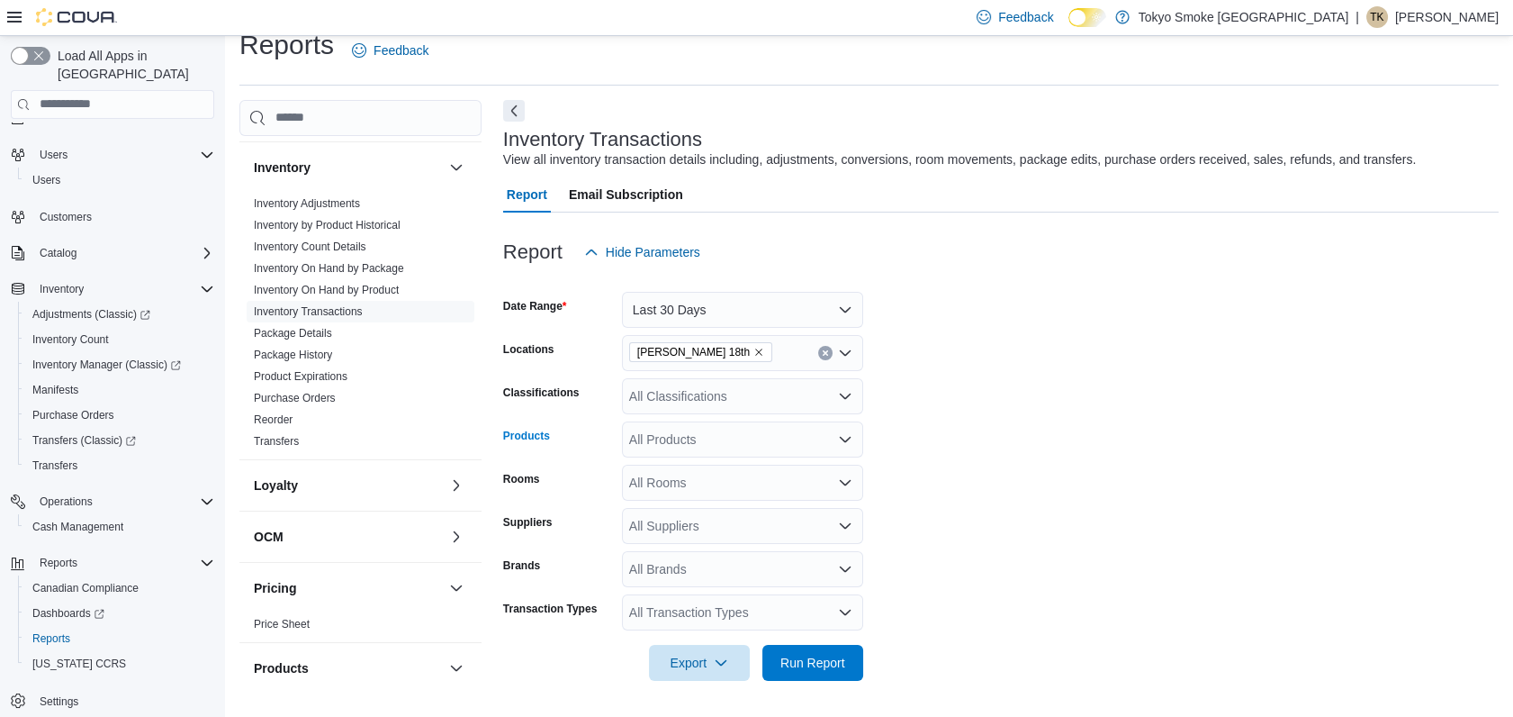
click at [681, 447] on div "All Products" at bounding box center [742, 439] width 241 height 36
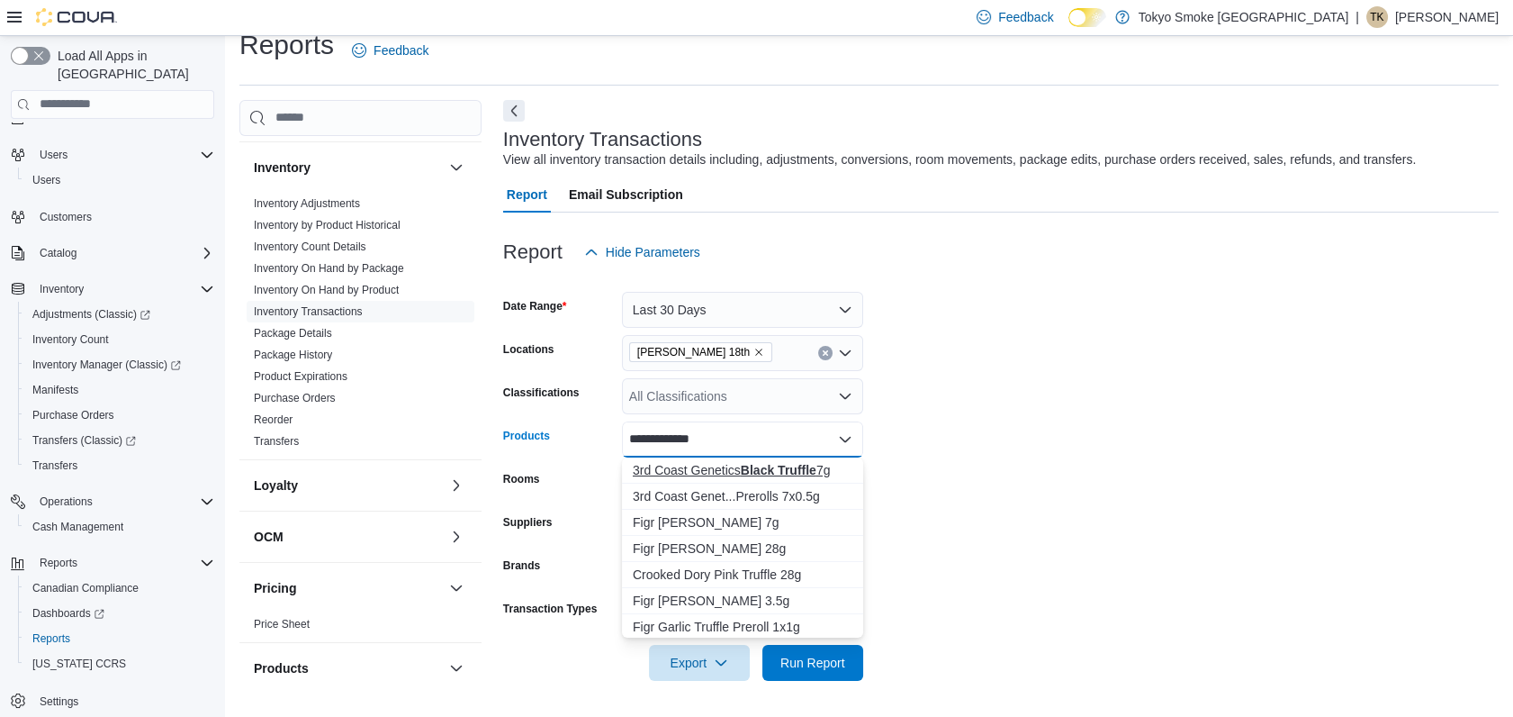
type input "**********"
click at [720, 472] on div "3rd Coast Genetics Black Truffle 7g" at bounding box center [743, 470] width 220 height 18
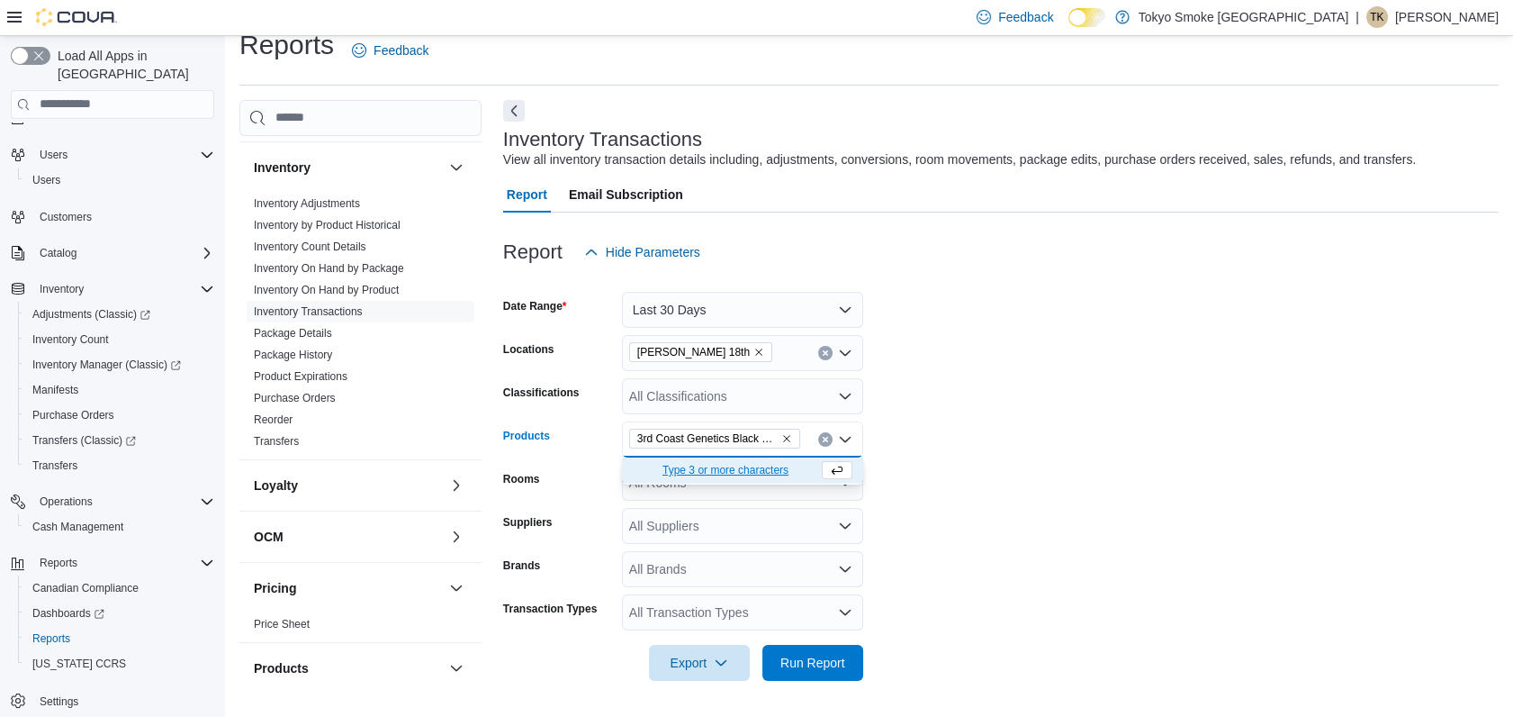
click at [1131, 483] on form "Date Range Last 30 Days Locations [PERSON_NAME] 18th Classifications All Classi…" at bounding box center [1001, 475] width 996 height 411
click at [807, 672] on span "Run Report" at bounding box center [812, 662] width 79 height 36
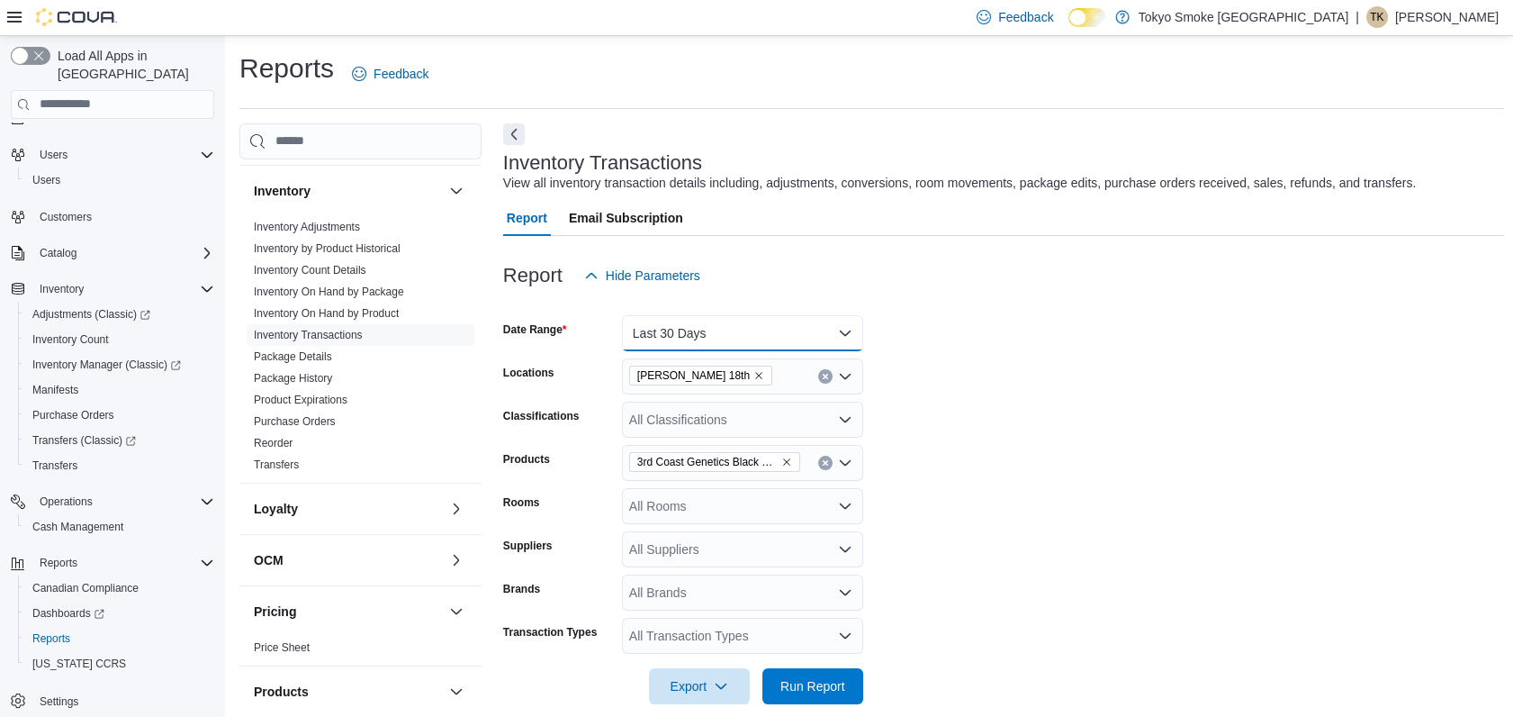
click at [745, 344] on button "Last 30 Days" at bounding box center [742, 333] width 241 height 36
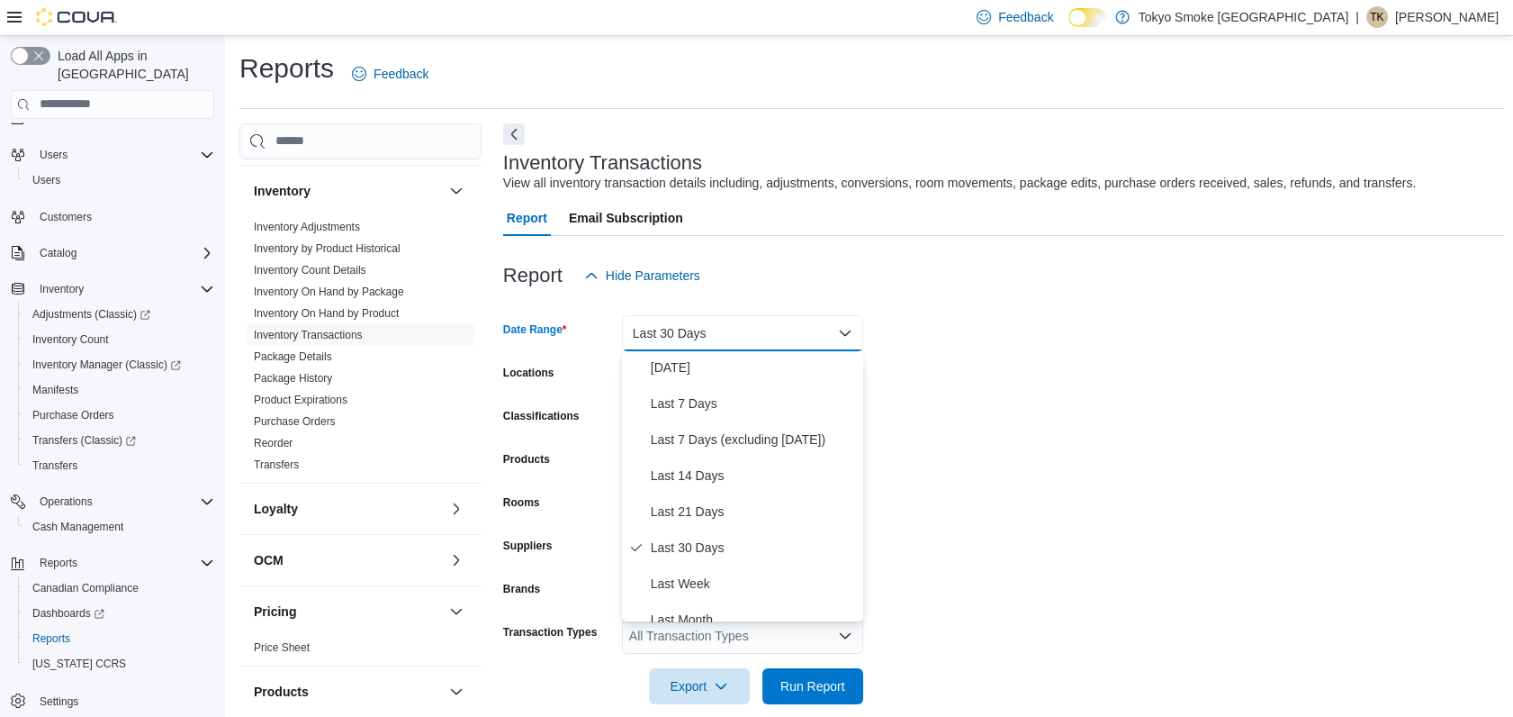
scroll to position [218, 0]
click at [1089, 384] on form "Date Range Last 30 Days Locations [PERSON_NAME] 18th Classifications All Classi…" at bounding box center [1003, 498] width 1001 height 411
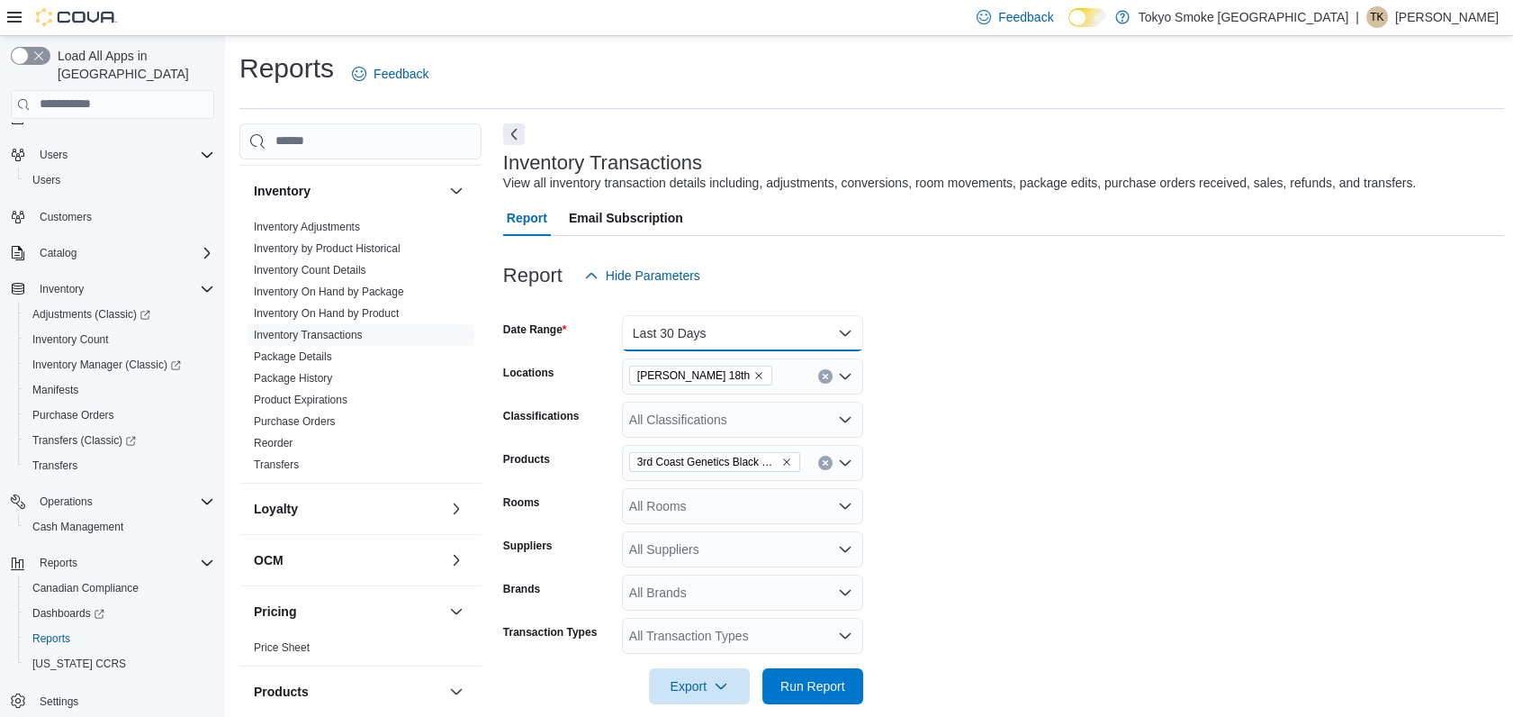
click at [726, 322] on button "Last 30 Days" at bounding box center [742, 333] width 241 height 36
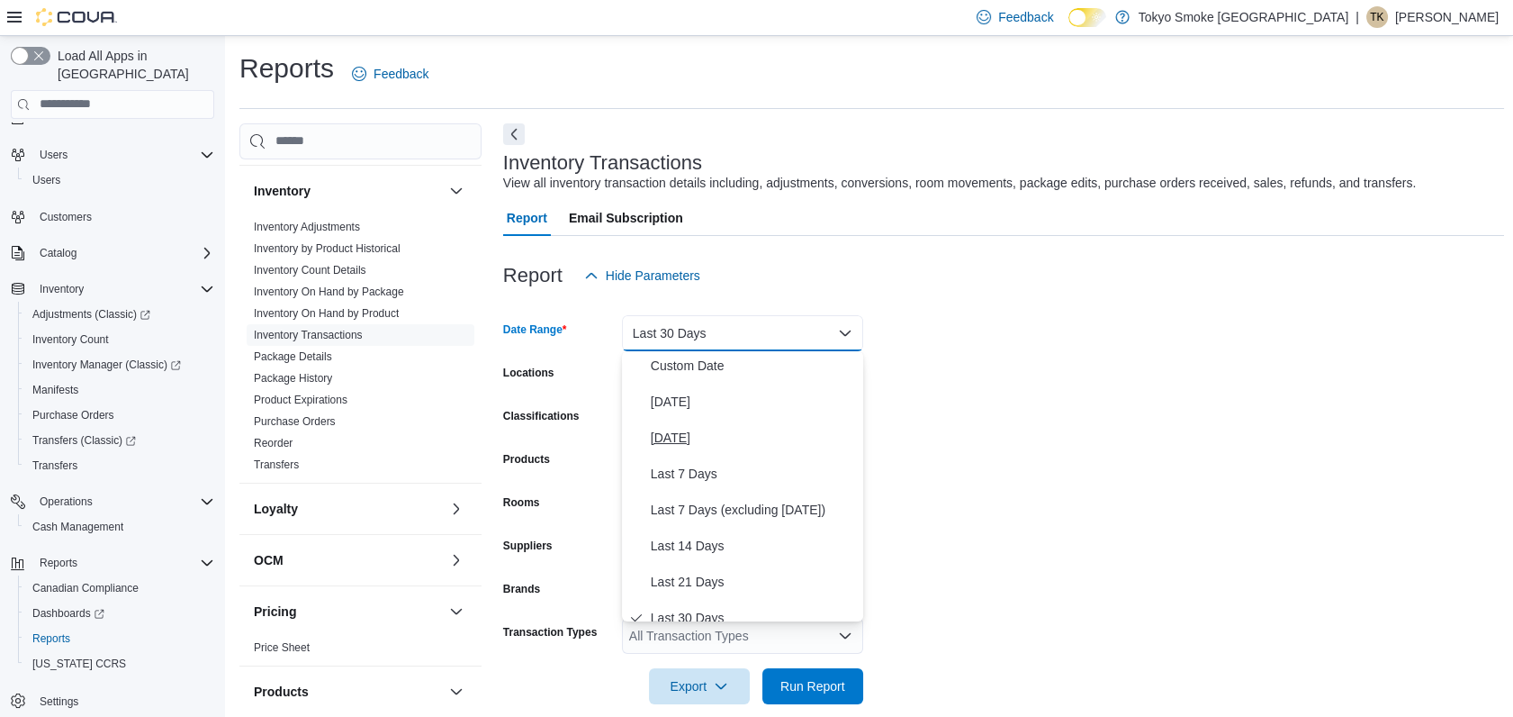
scroll to position [0, 0]
click at [691, 370] on span "Custom Date" at bounding box center [753, 369] width 205 height 22
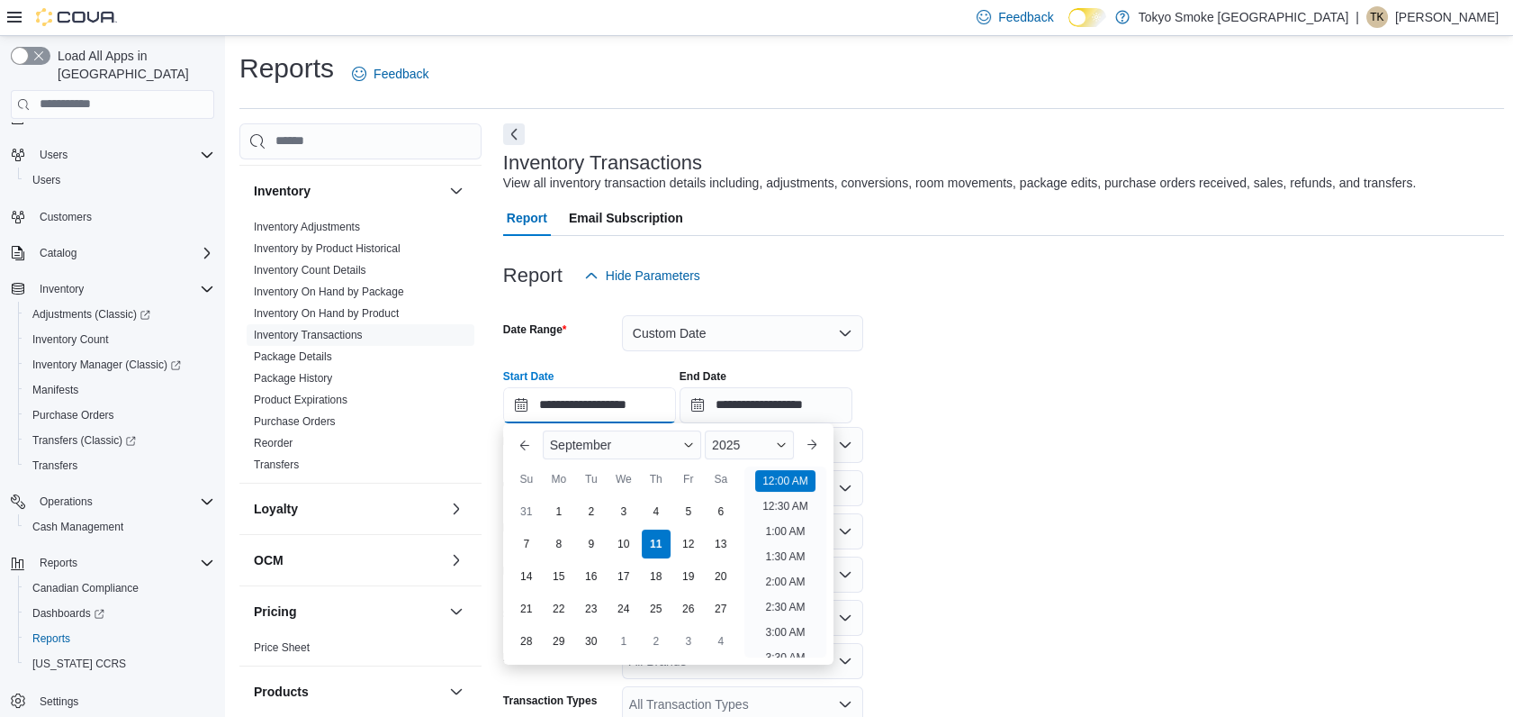
click at [522, 411] on input "**********" at bounding box center [589, 405] width 173 height 36
click at [519, 436] on button "Previous Month" at bounding box center [524, 444] width 29 height 29
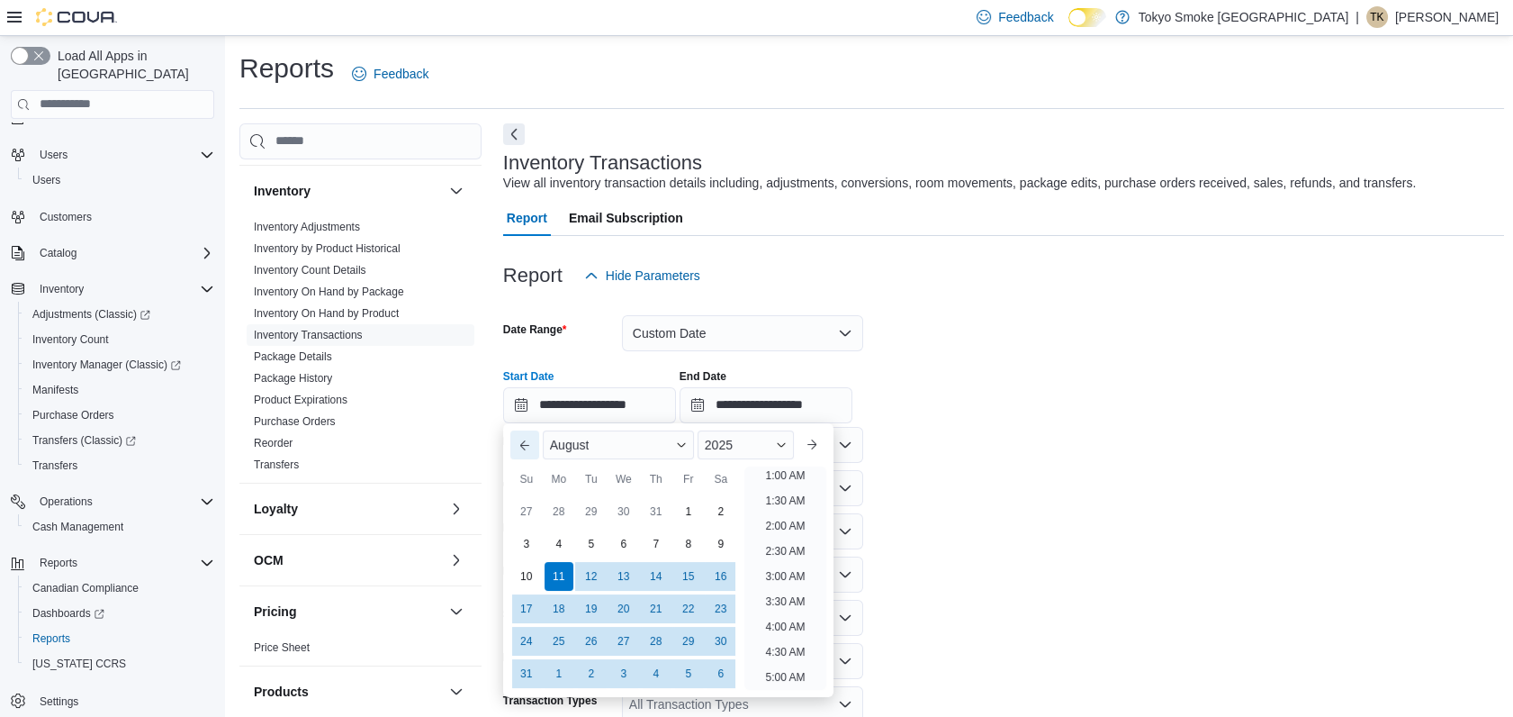
scroll to position [4, 0]
click at [698, 512] on div "1" at bounding box center [689, 511] width 32 height 32
type input "**********"
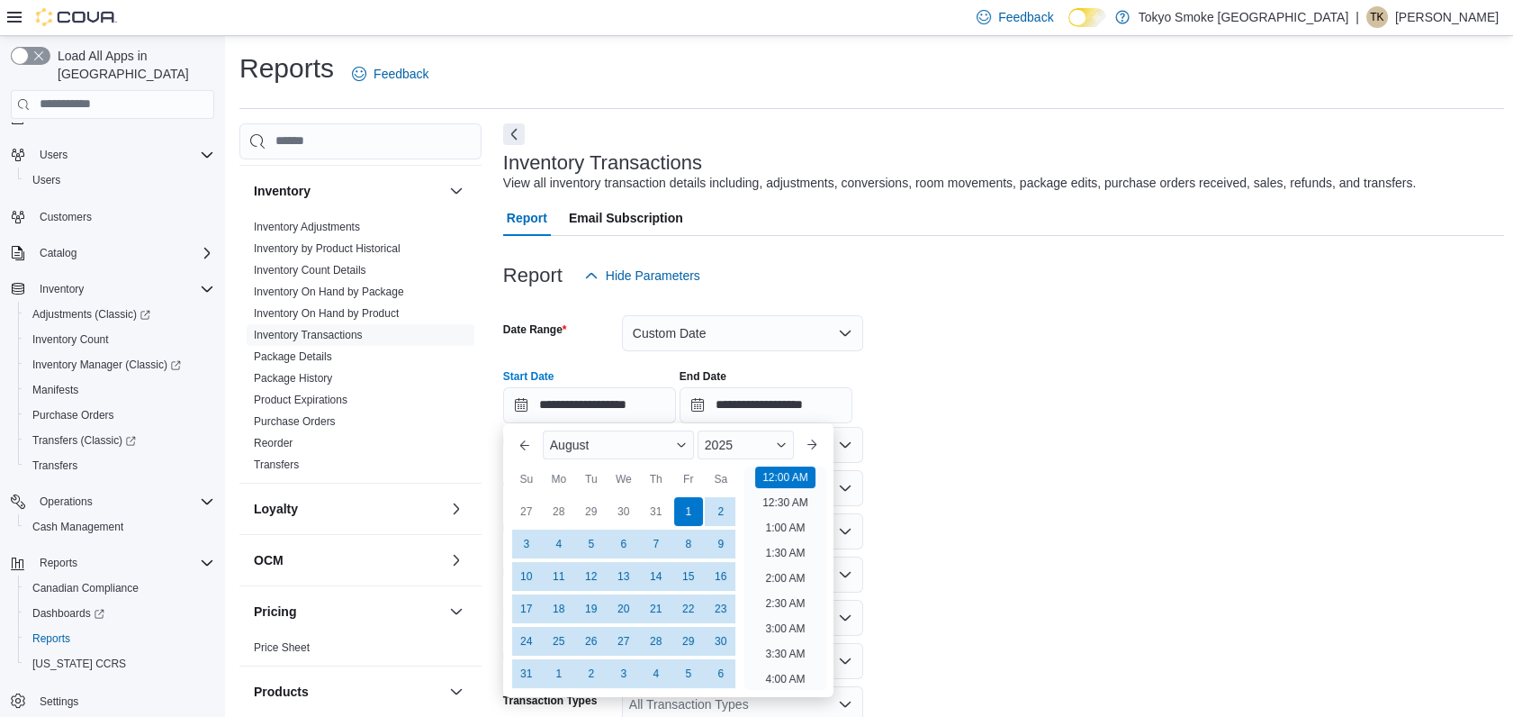
click at [1132, 358] on div "**********" at bounding box center [1003, 389] width 1001 height 68
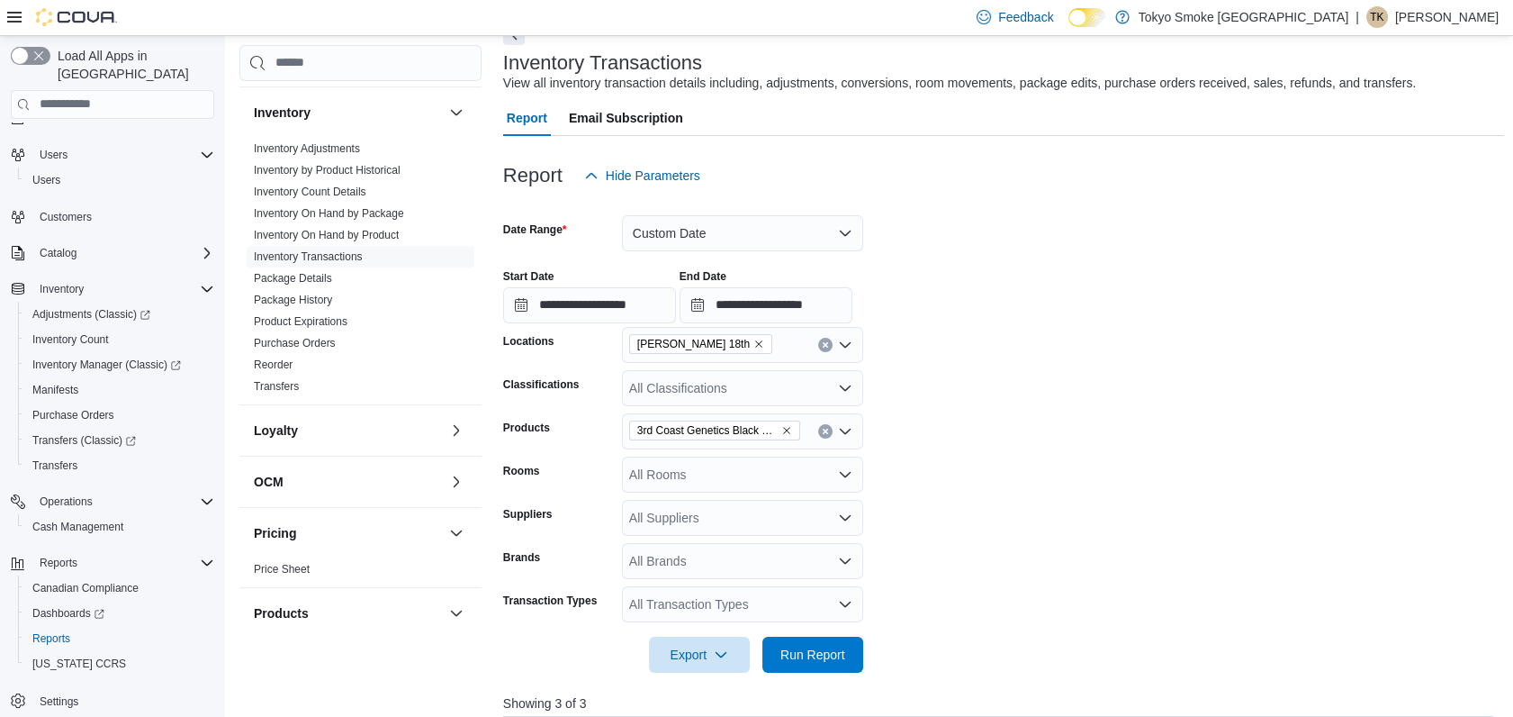
scroll to position [400, 0]
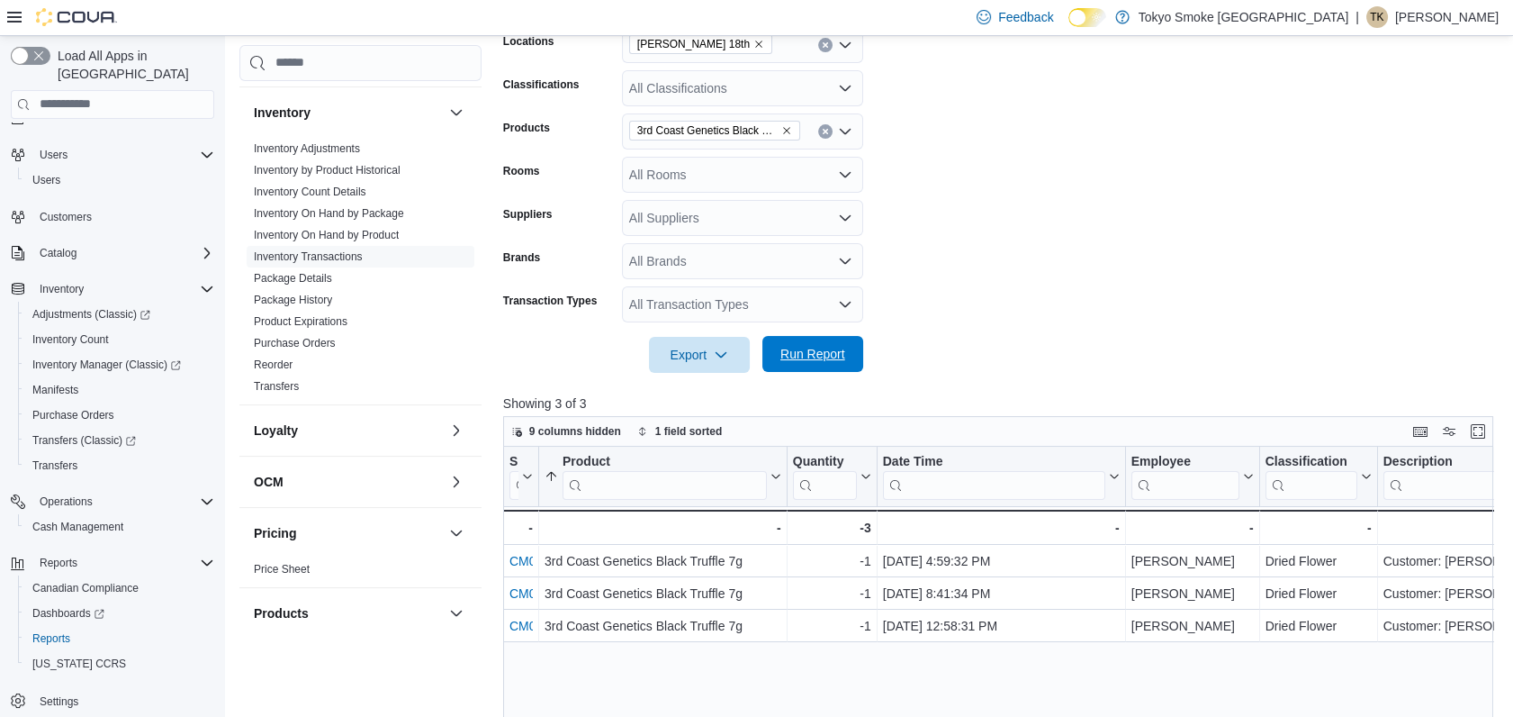
click at [797, 357] on span "Run Report" at bounding box center [813, 354] width 65 height 18
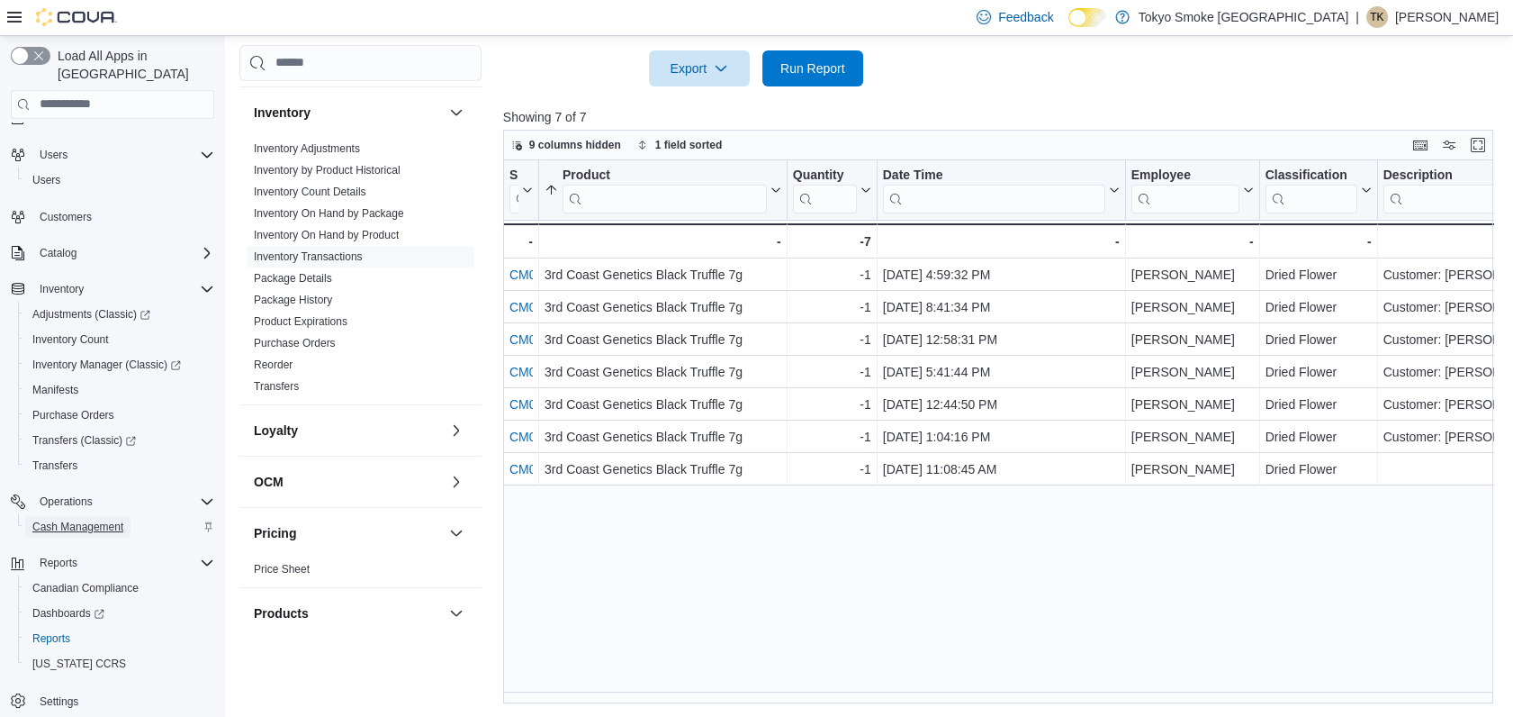
click at [94, 519] on span "Cash Management" at bounding box center [77, 526] width 91 height 14
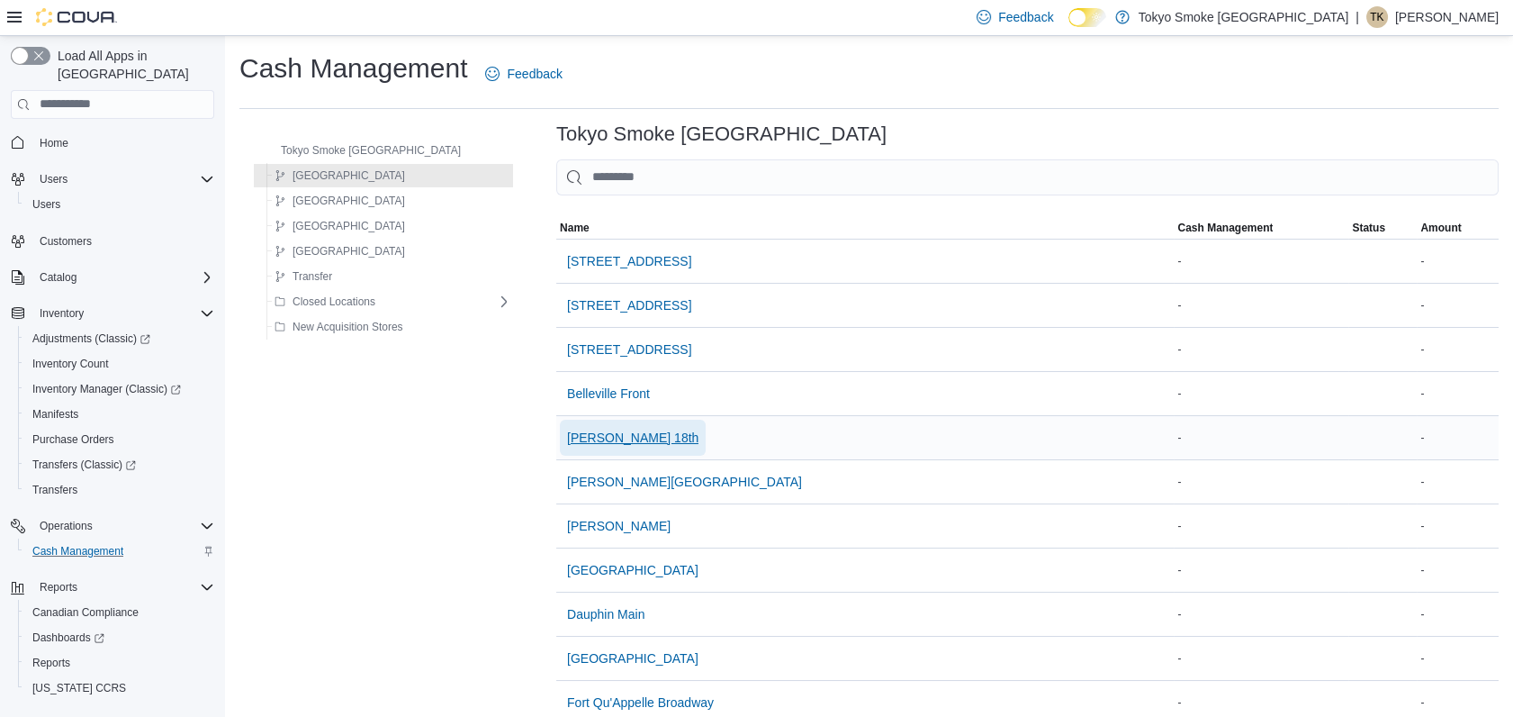
click at [567, 435] on span "[PERSON_NAME] 18th" at bounding box center [632, 438] width 131 height 18
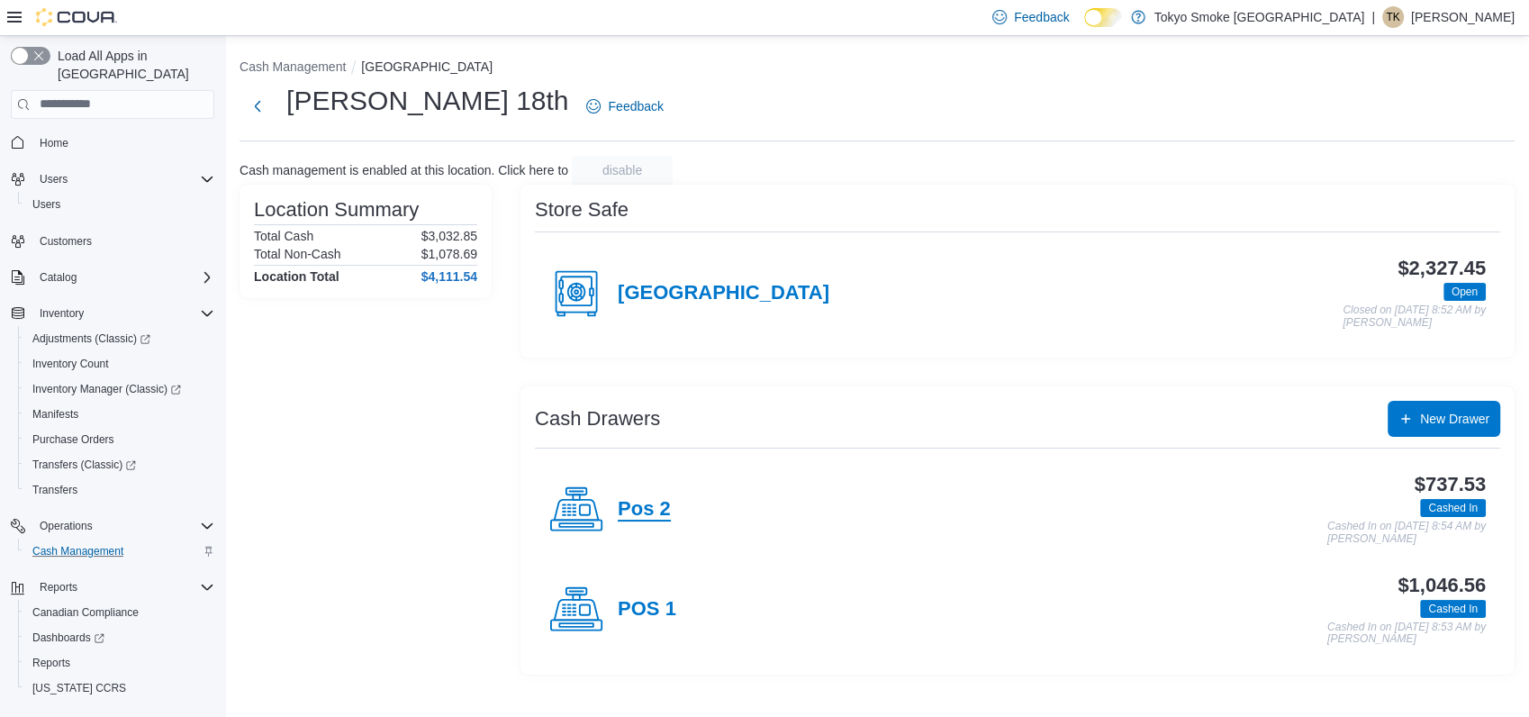
click at [662, 501] on h4 "Pos 2" at bounding box center [644, 509] width 53 height 23
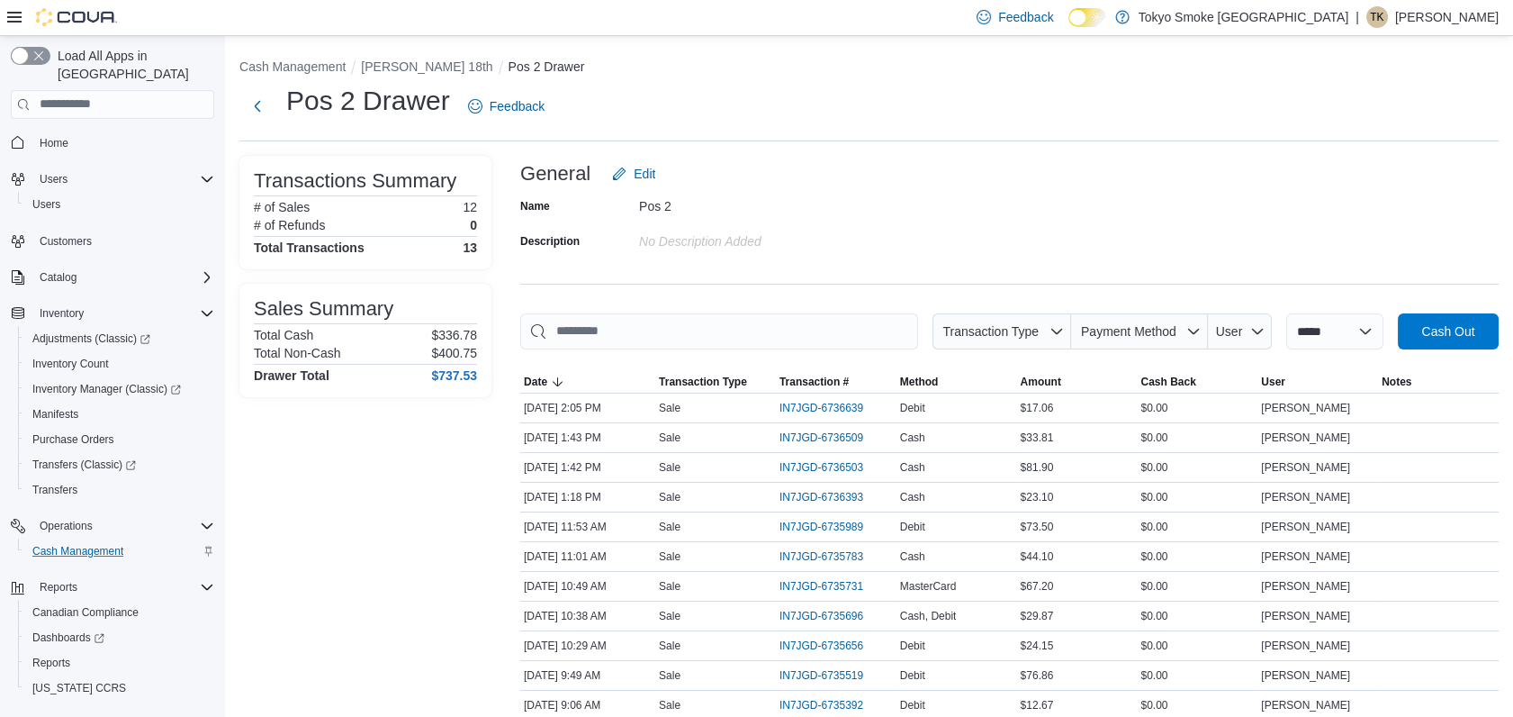
click at [403, 58] on li "[PERSON_NAME] 18th" at bounding box center [434, 67] width 147 height 18
click at [403, 60] on button "[PERSON_NAME] 18th" at bounding box center [426, 66] width 131 height 14
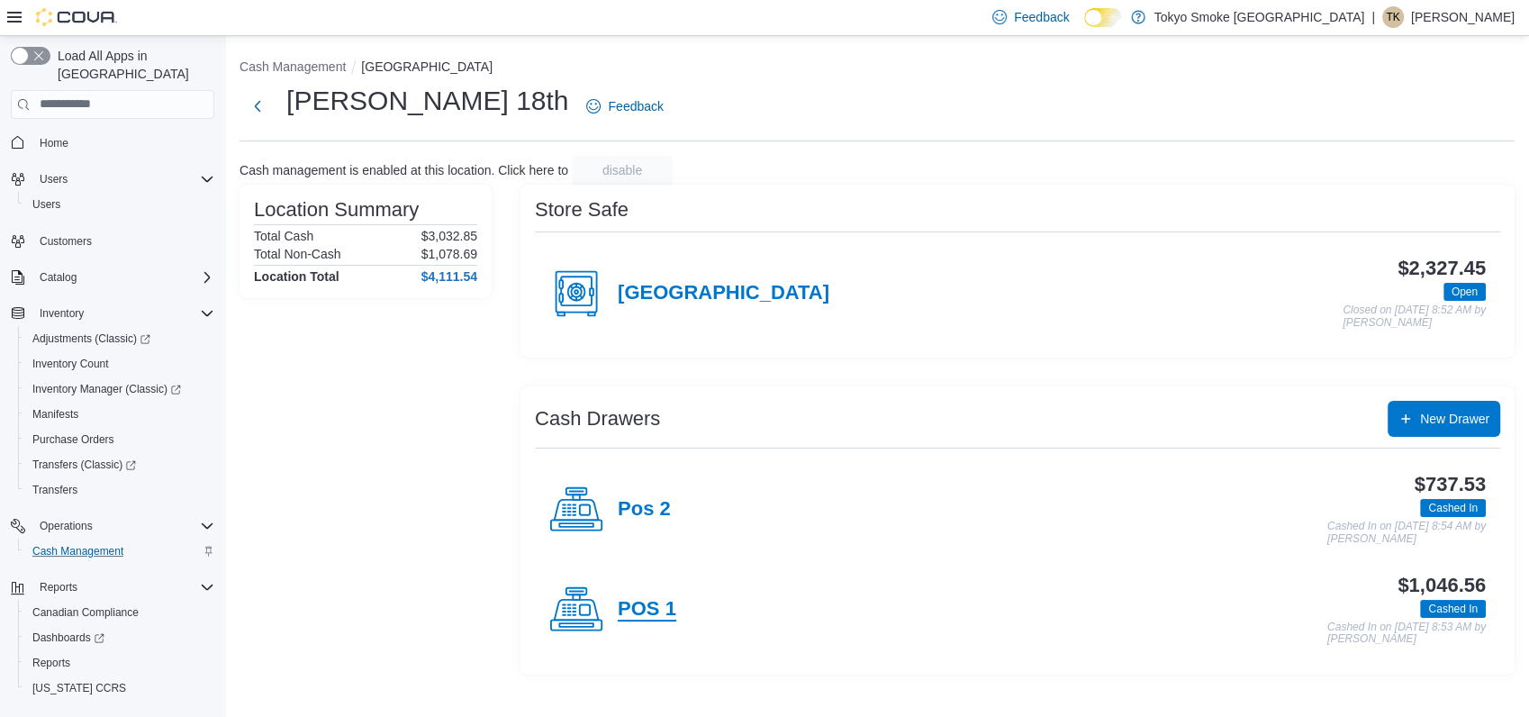
click at [646, 620] on div "POS 1" at bounding box center [612, 609] width 127 height 54
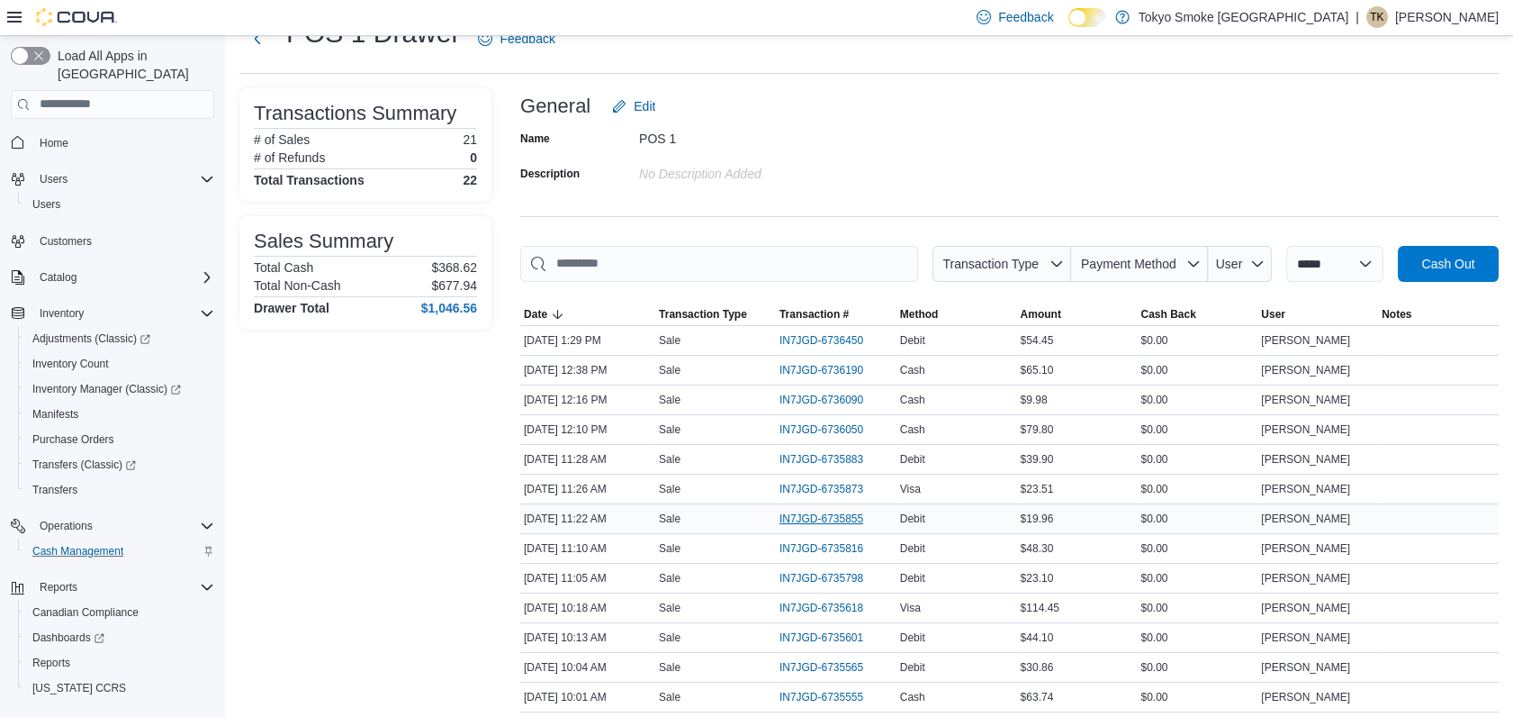
scroll to position [100, 0]
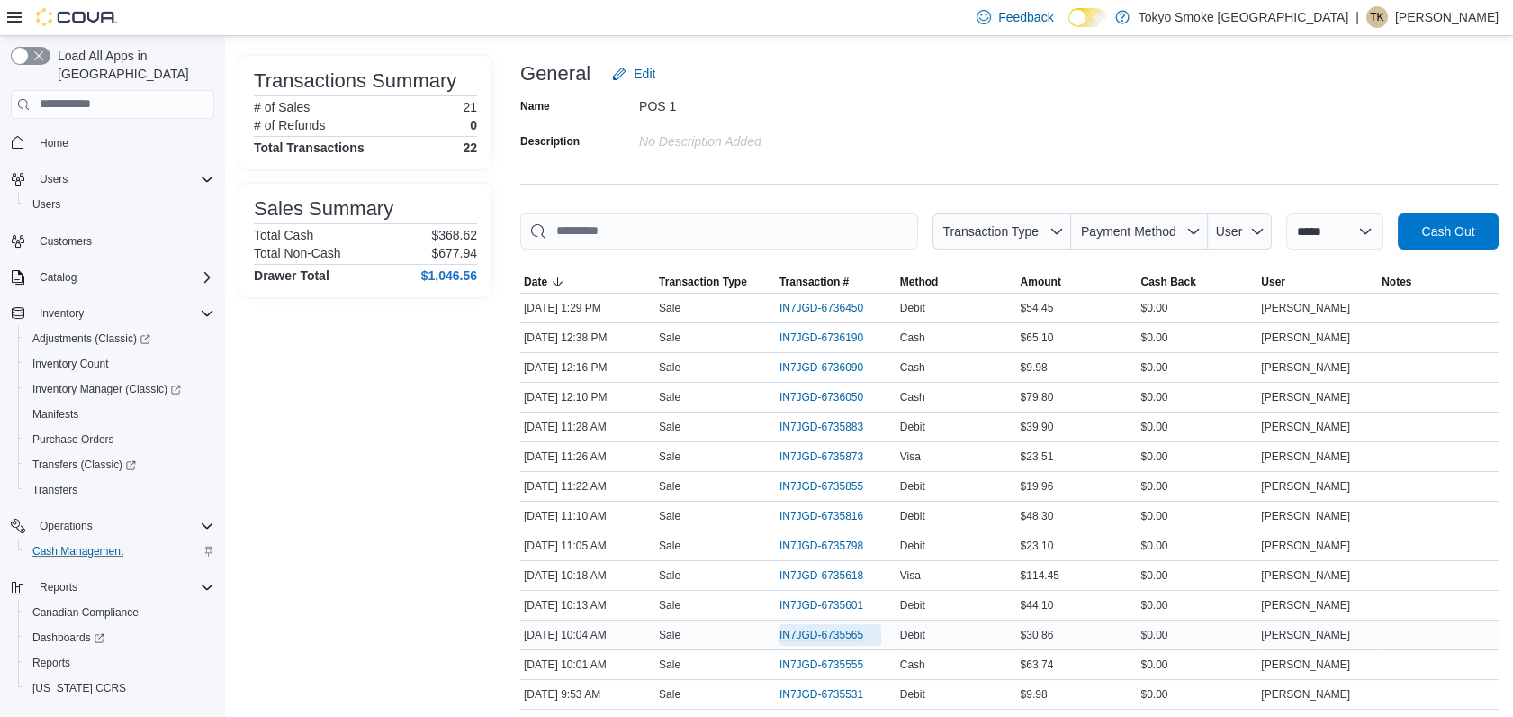
click at [814, 631] on span "IN7JGD-6735565" at bounding box center [822, 635] width 84 height 14
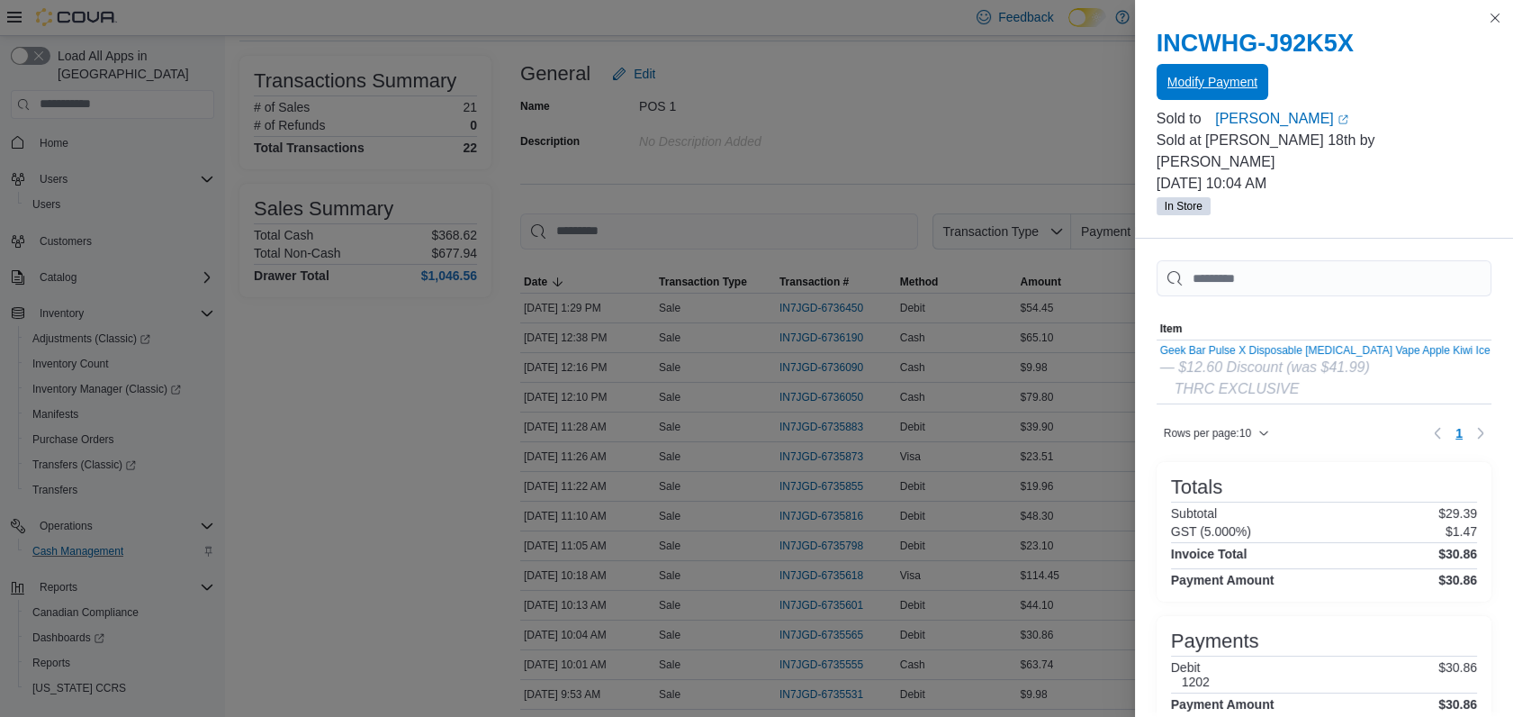
click at [1195, 84] on span "Modify Payment" at bounding box center [1213, 82] width 90 height 18
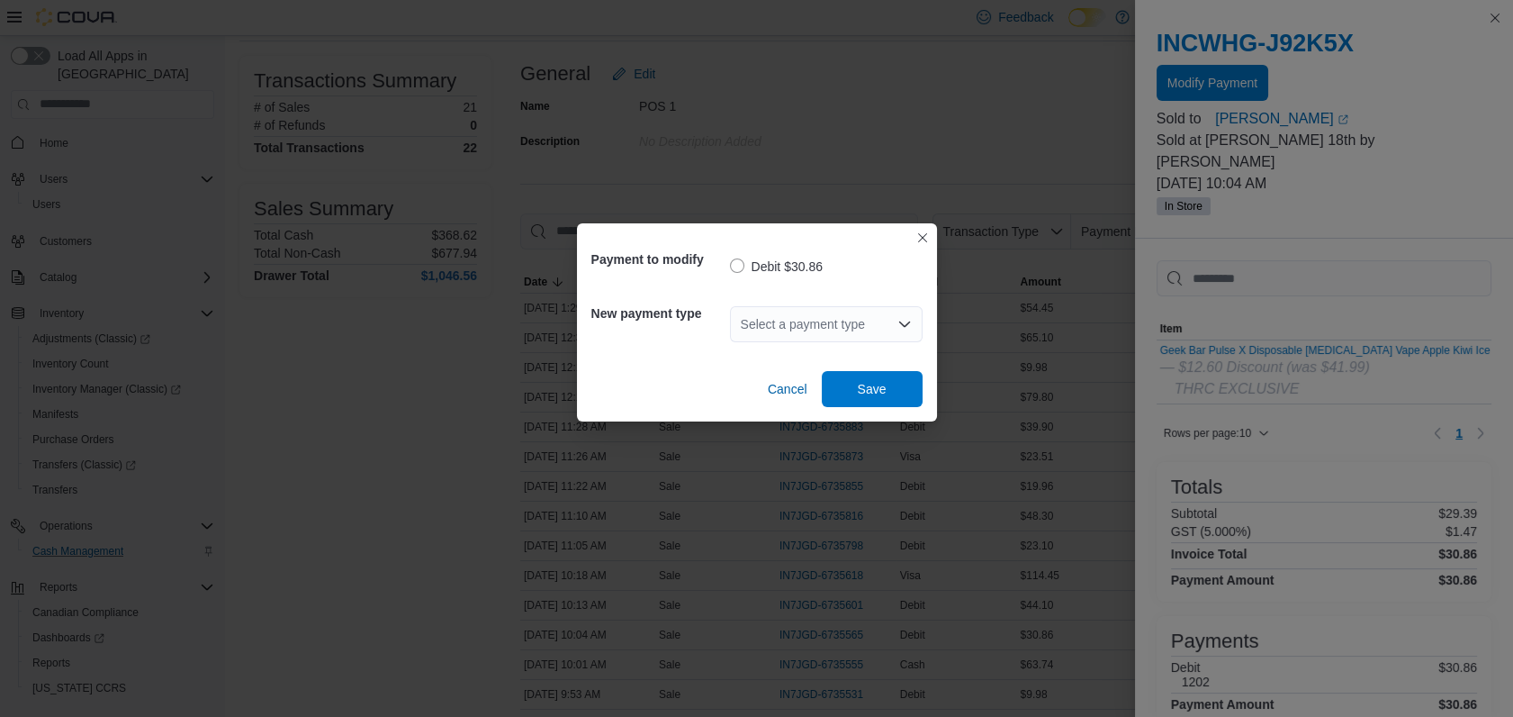
click at [782, 326] on div "Select a payment type" at bounding box center [826, 324] width 193 height 36
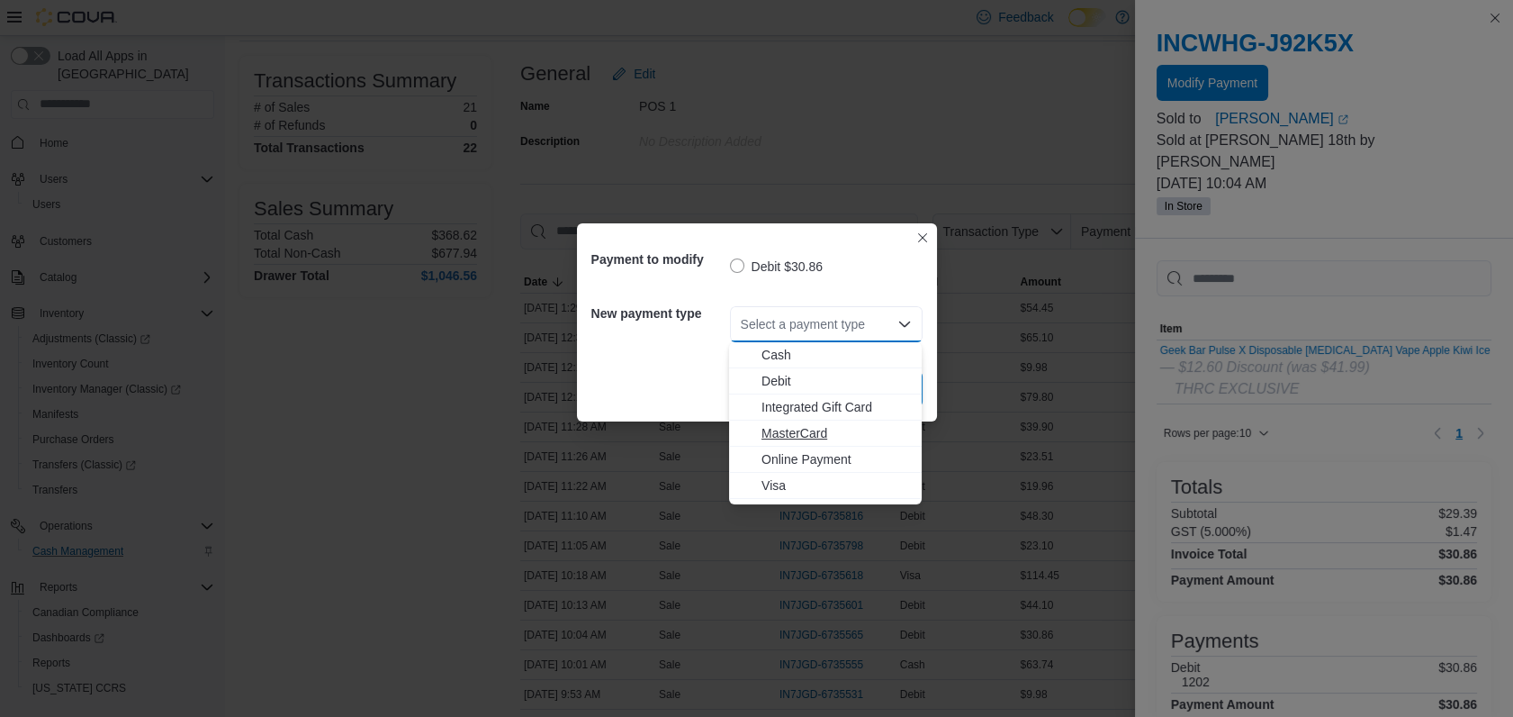
click at [775, 432] on span "MasterCard" at bounding box center [836, 433] width 149 height 18
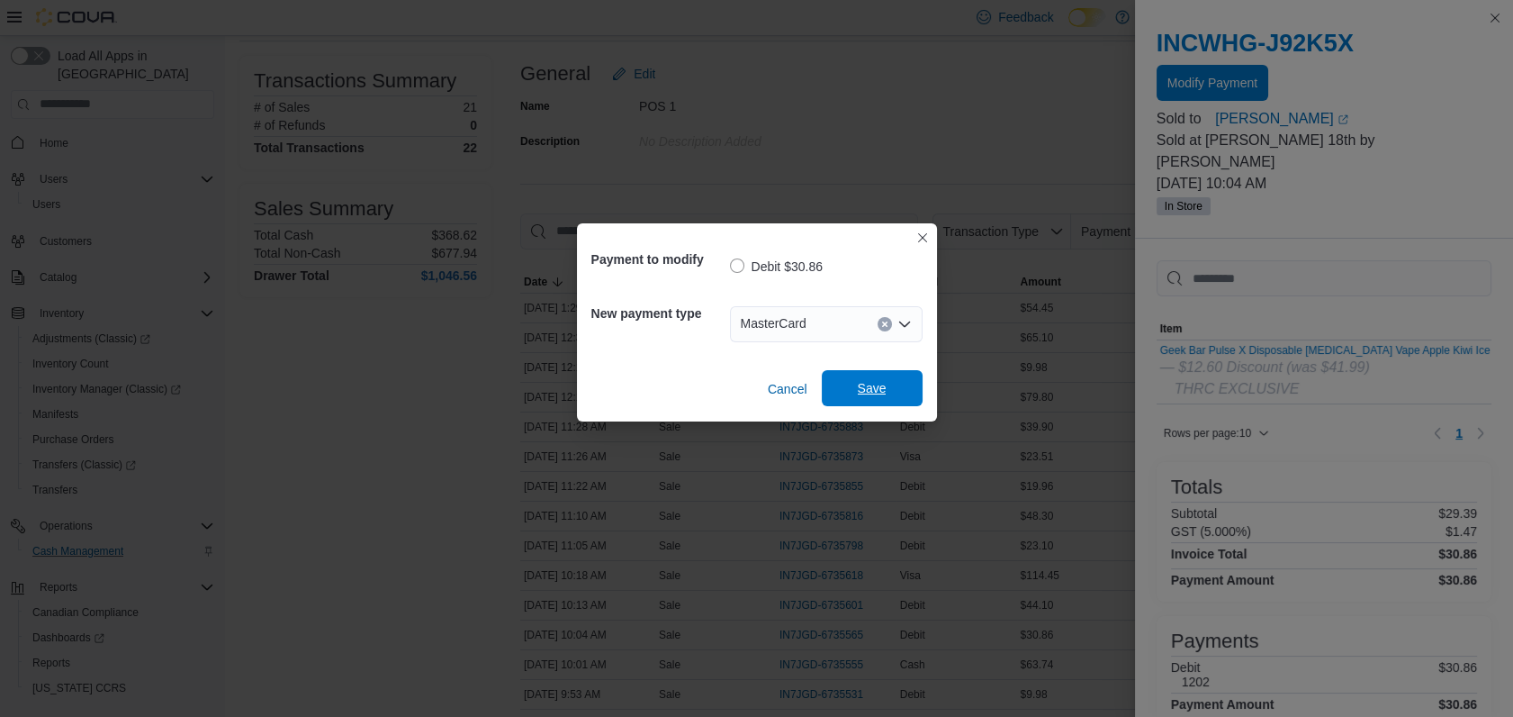
click at [851, 380] on span "Save" at bounding box center [872, 388] width 79 height 36
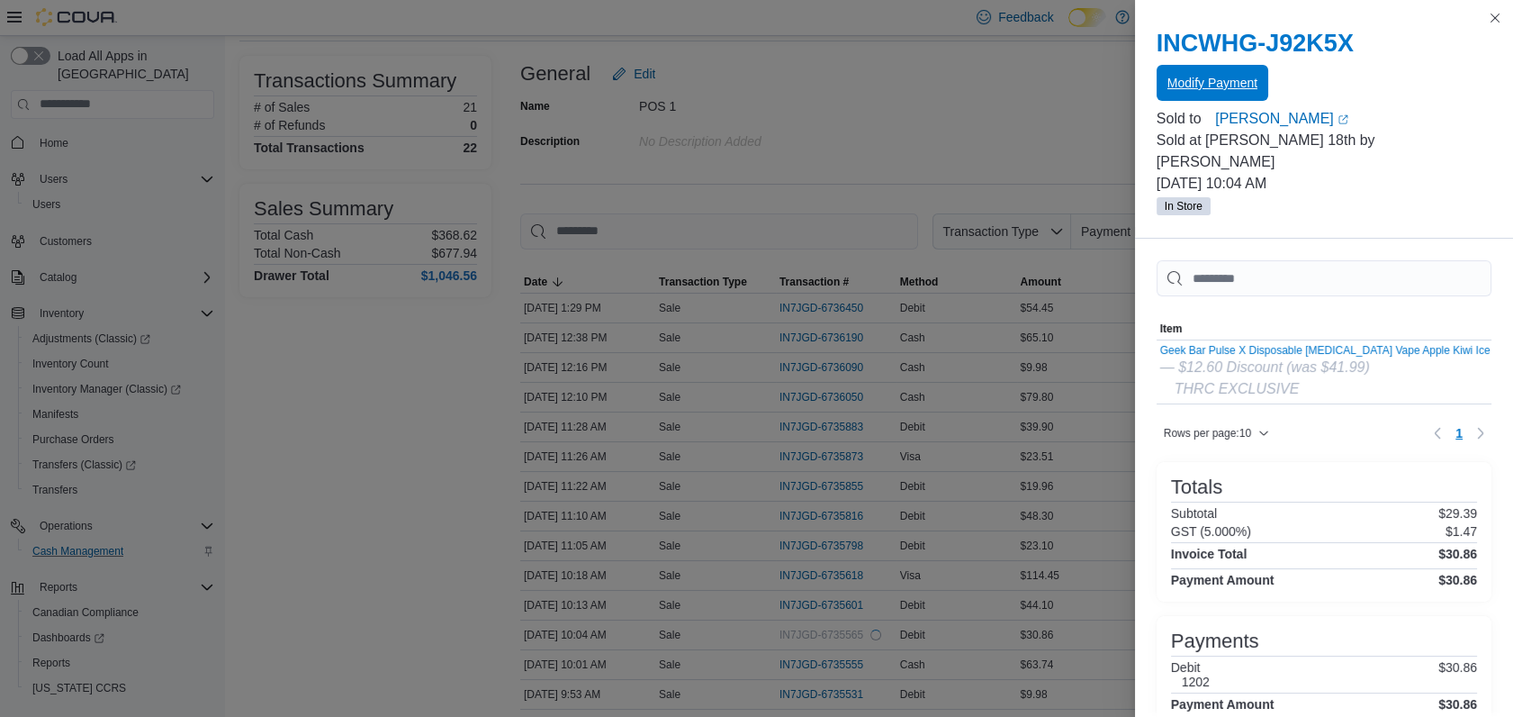
scroll to position [0, 0]
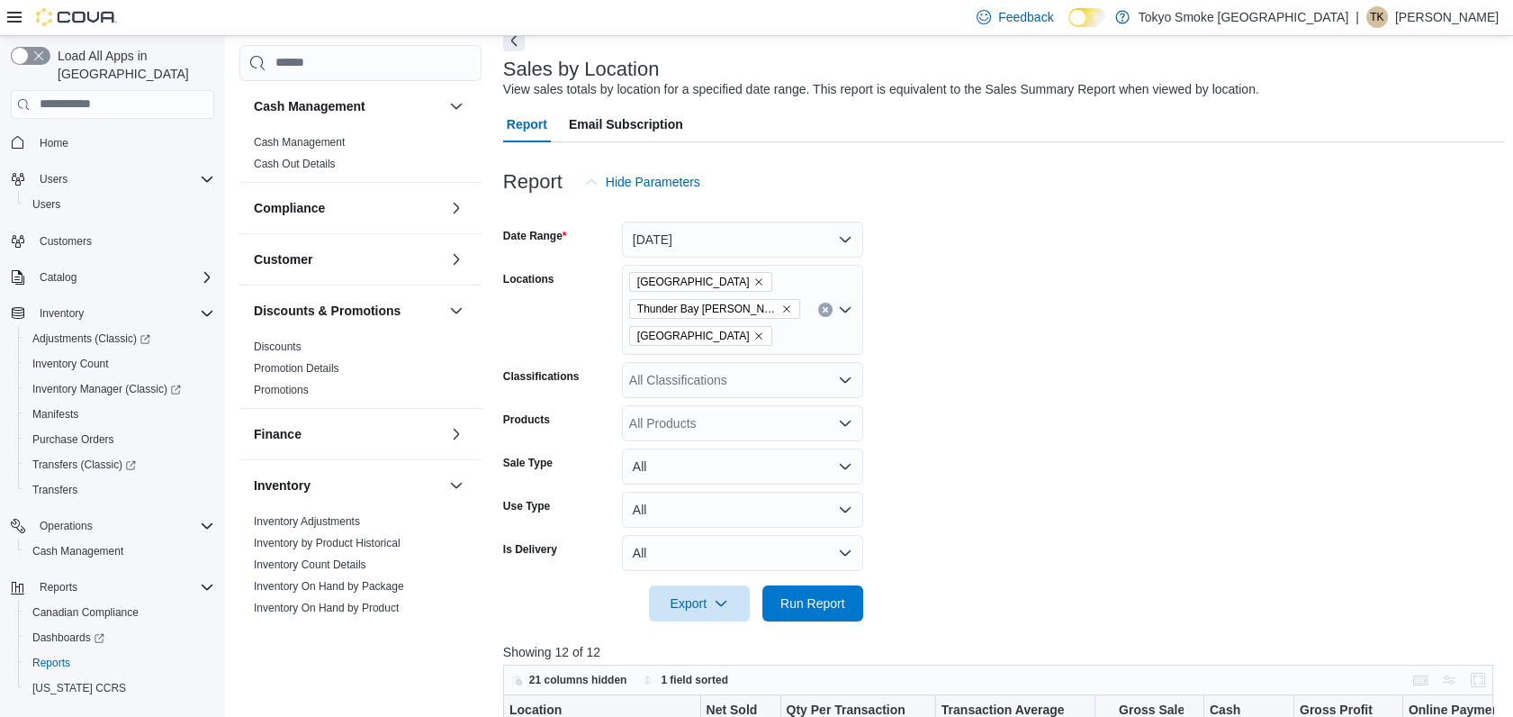
scroll to position [134, 0]
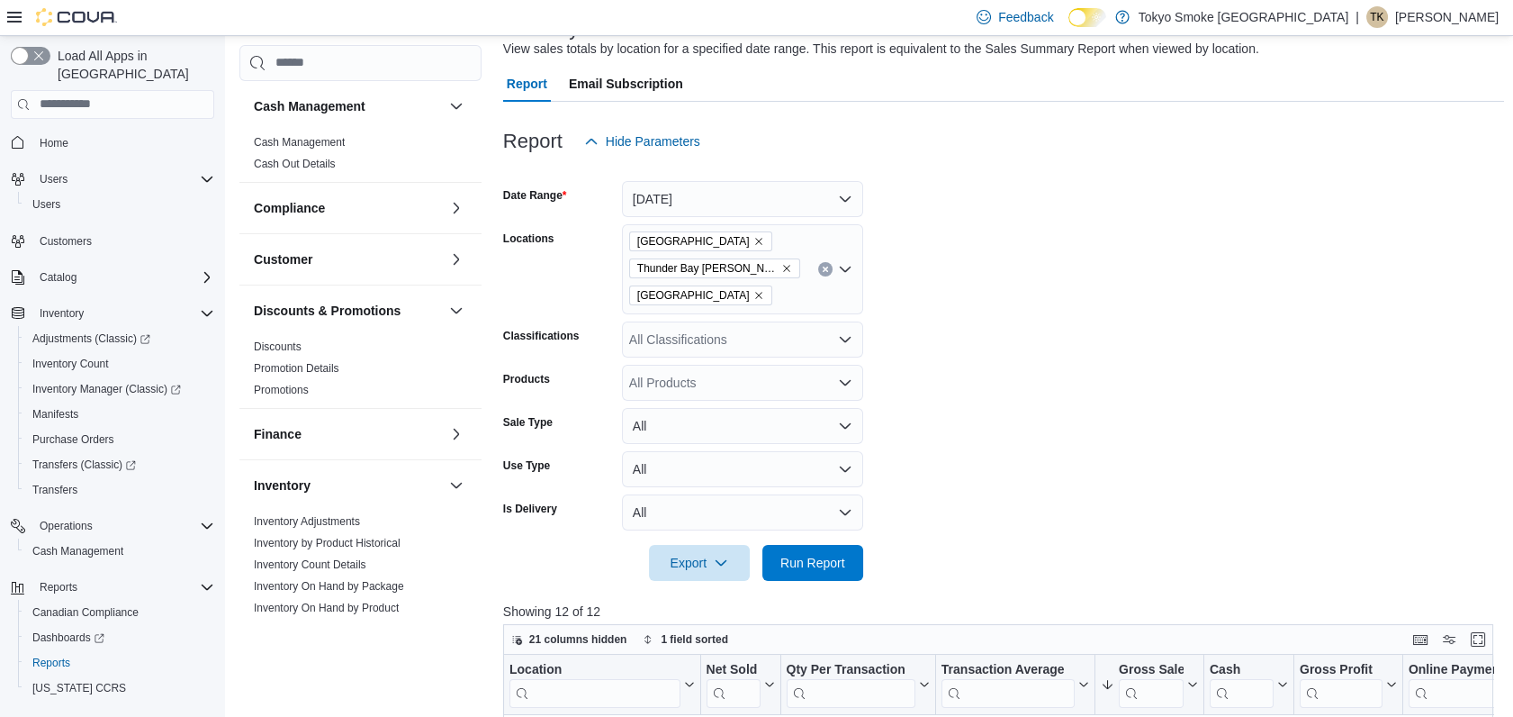
click at [781, 263] on icon "Remove Thunder Bay Arthur from selection in this group" at bounding box center [786, 268] width 11 height 11
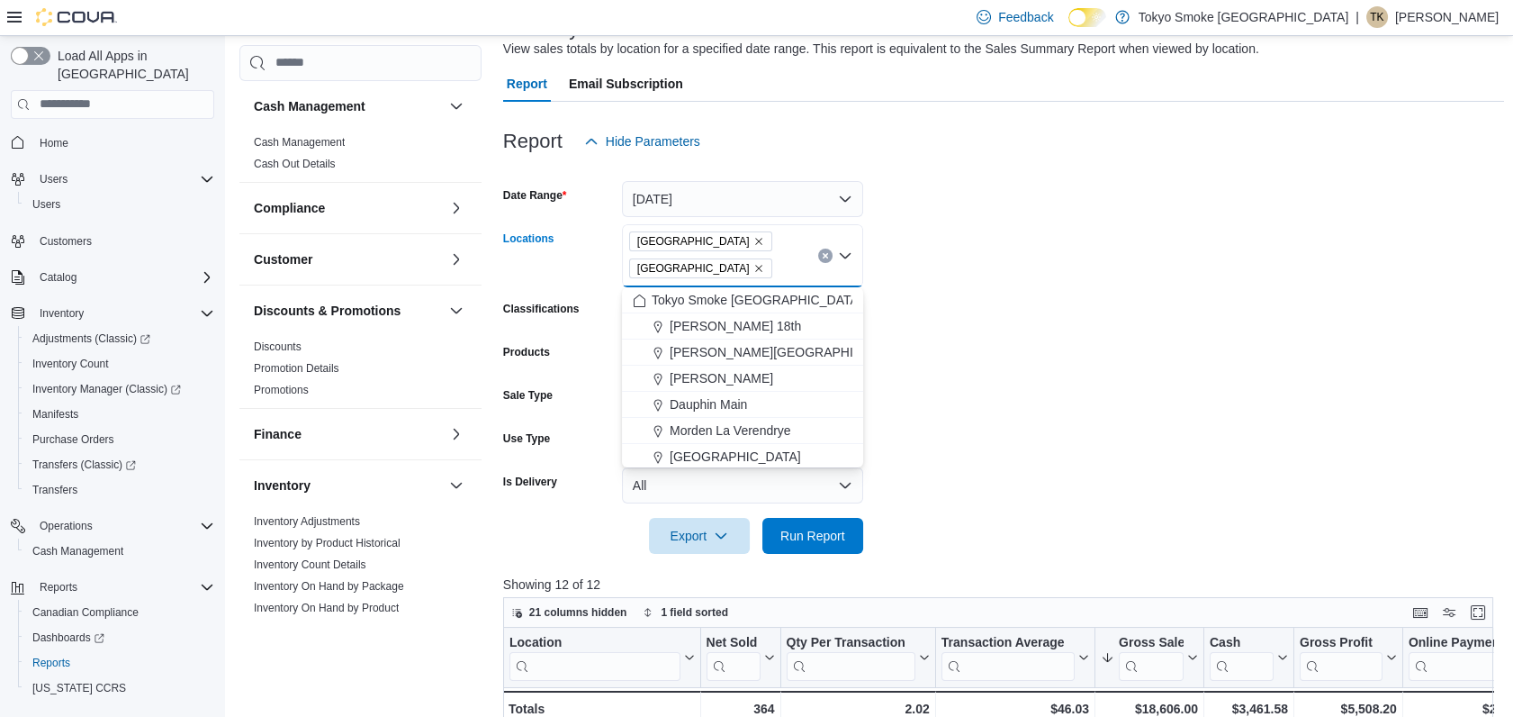
click at [757, 263] on icon "Remove Thunder Bay Memorial from selection in this group" at bounding box center [759, 268] width 11 height 11
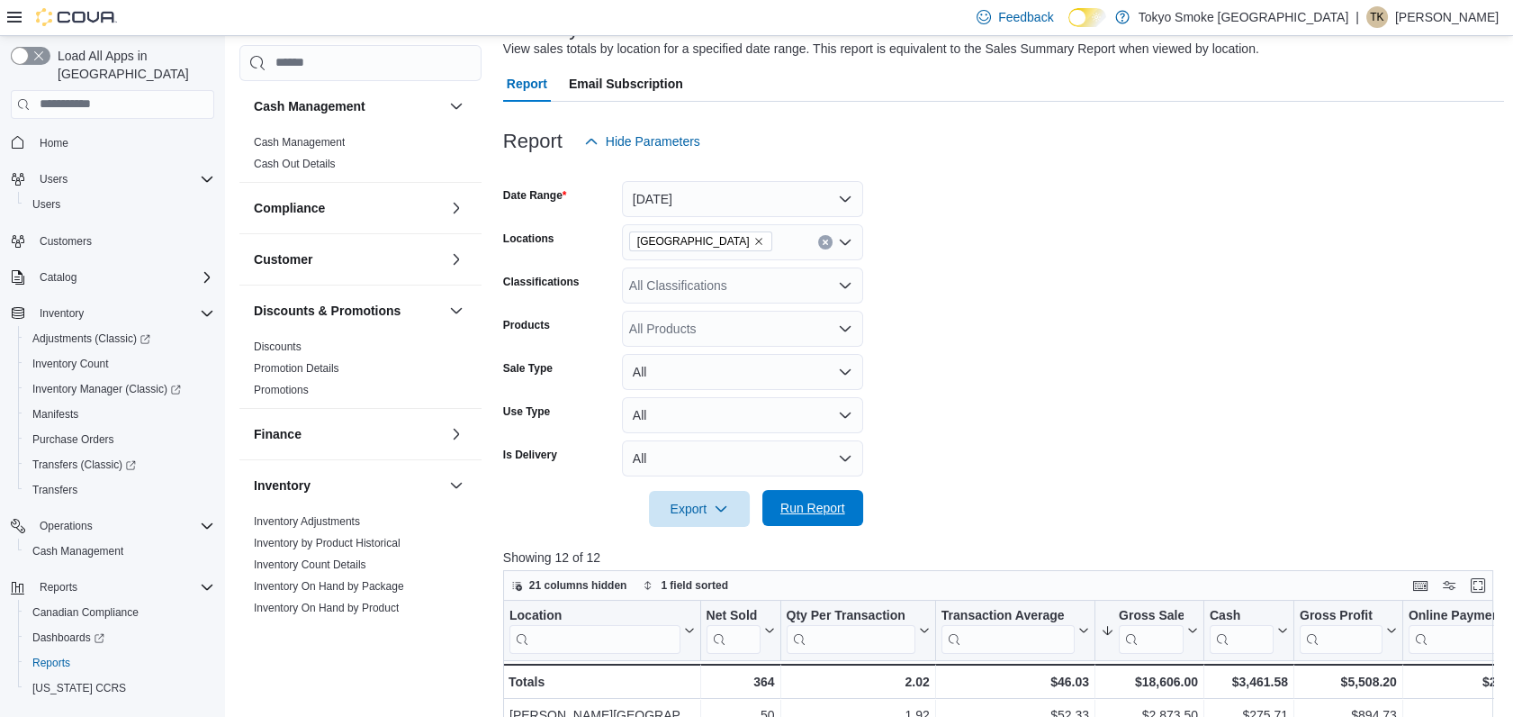
click at [818, 506] on span "Run Report" at bounding box center [813, 508] width 65 height 18
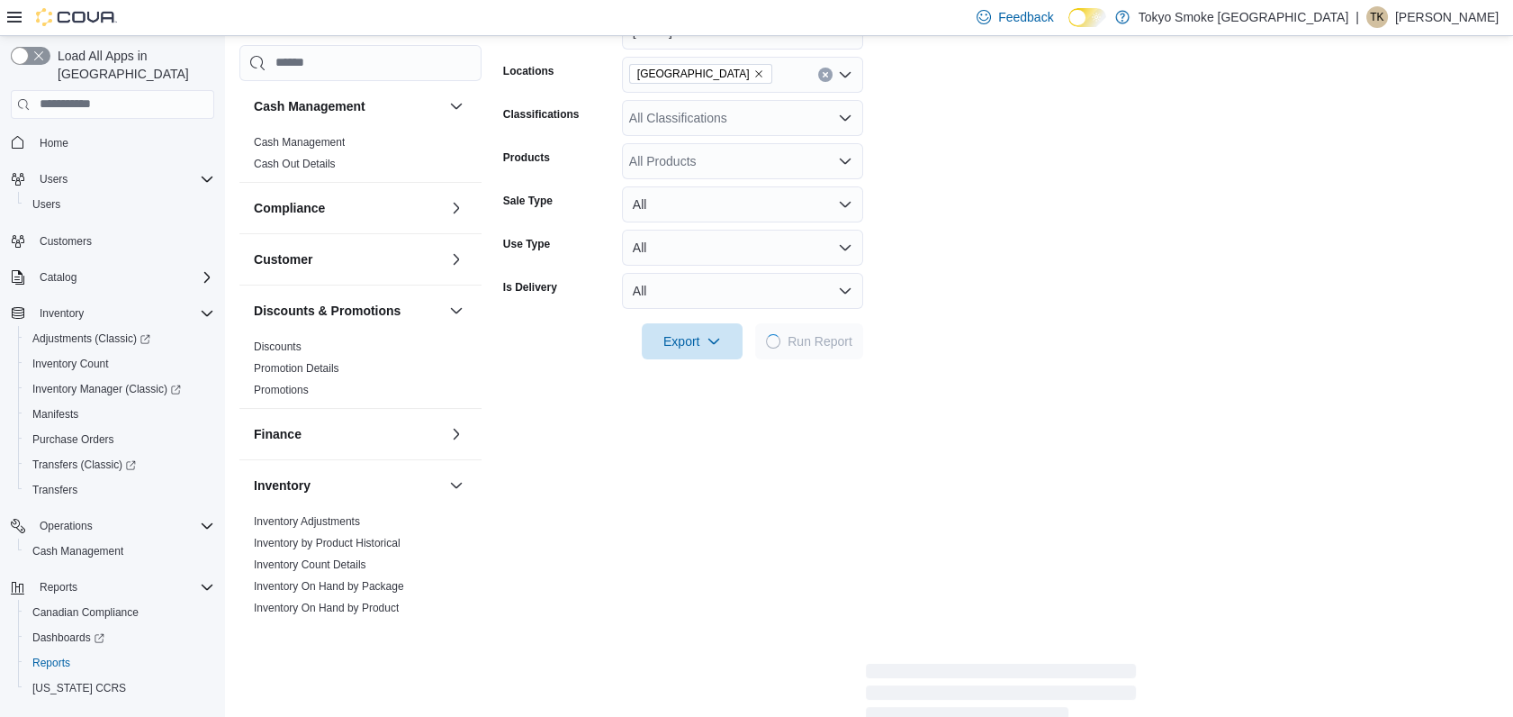
scroll to position [534, 0]
